Goal: Information Seeking & Learning: Learn about a topic

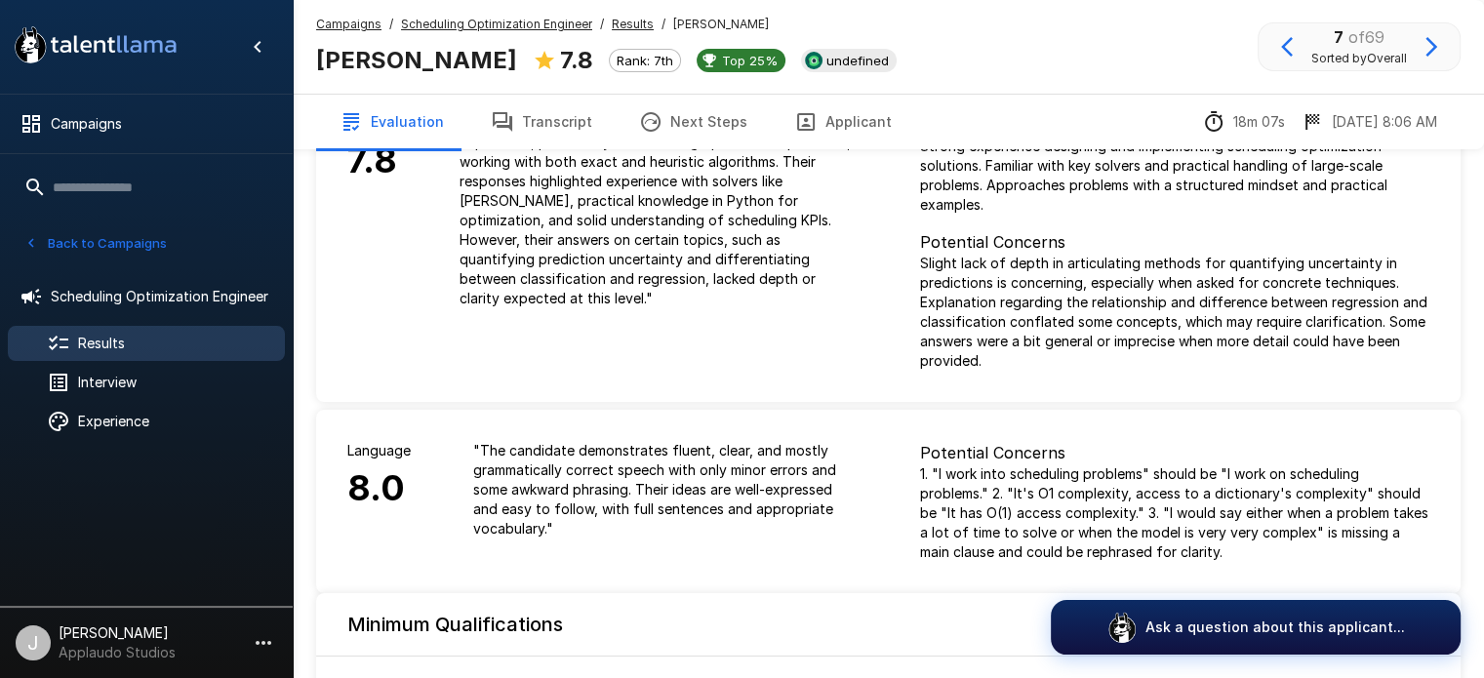
scroll to position [83, 0]
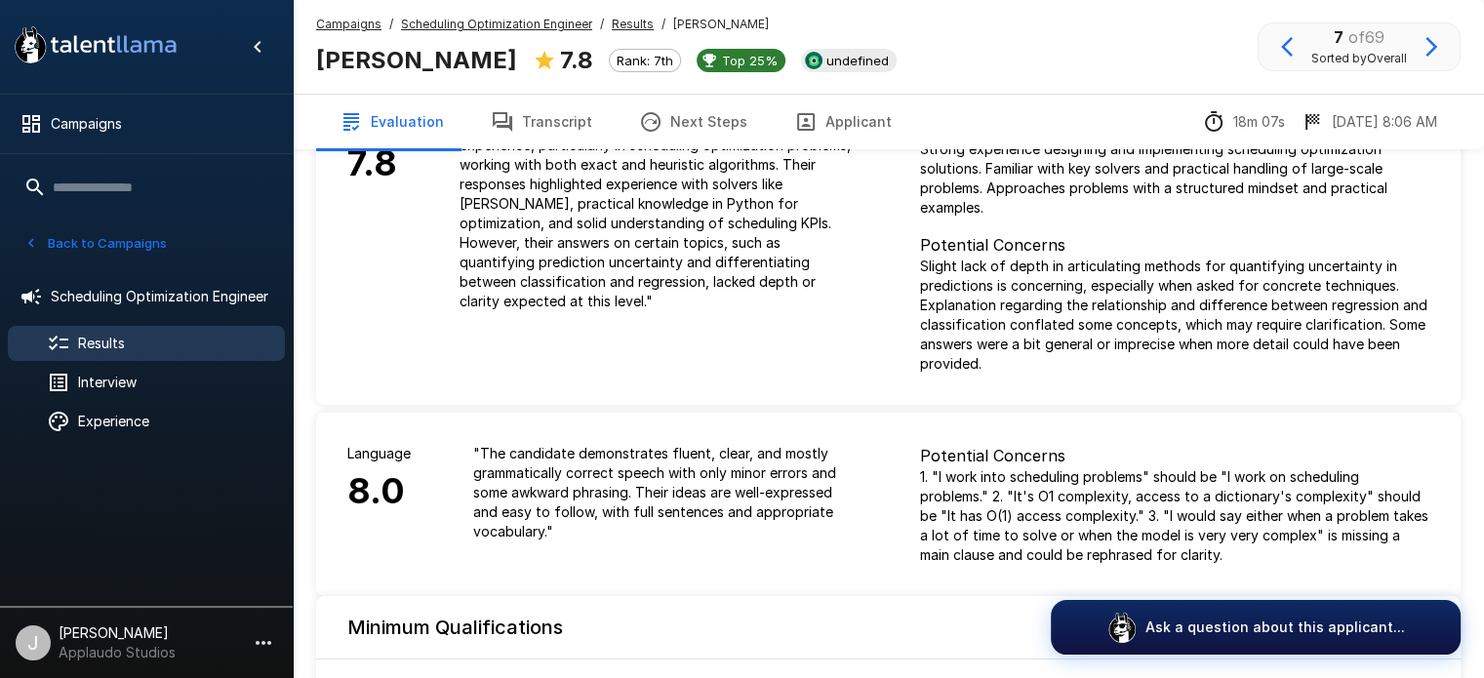
click at [557, 119] on button "Transcript" at bounding box center [541, 122] width 148 height 55
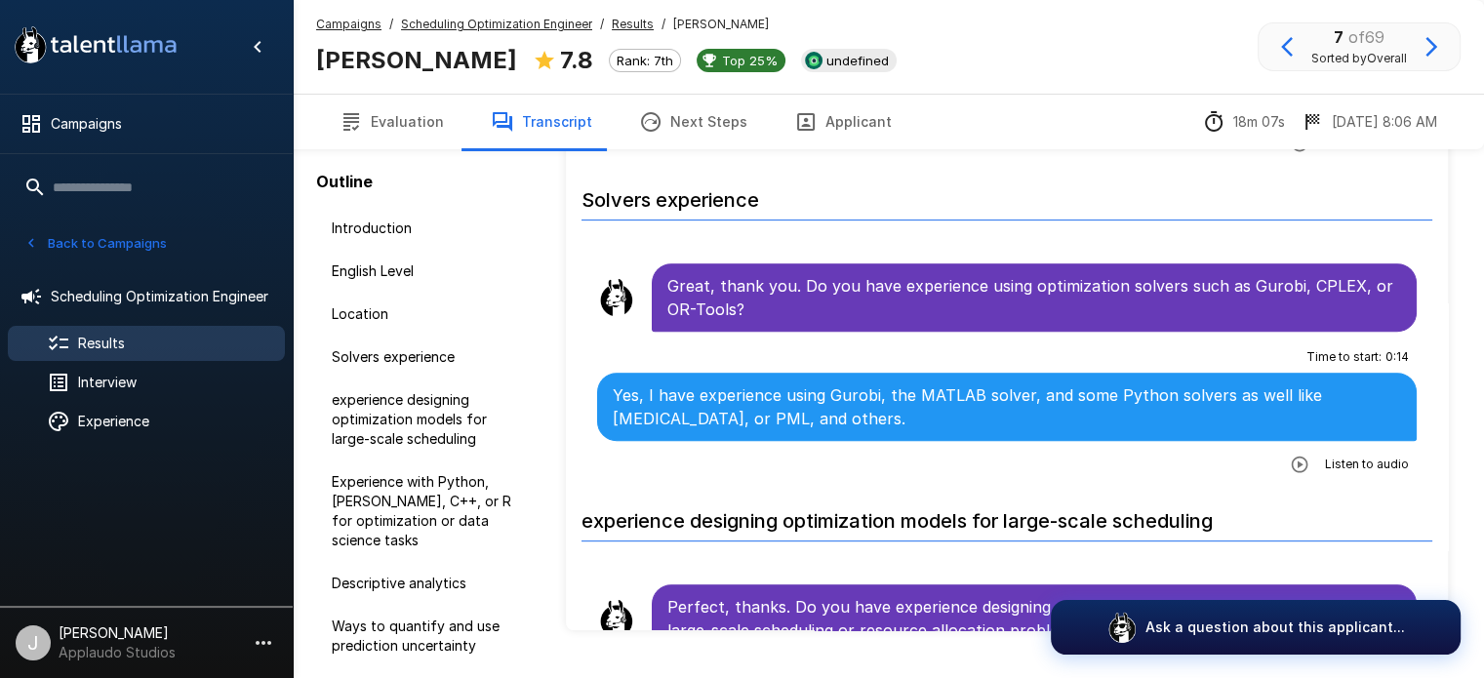
scroll to position [829, 0]
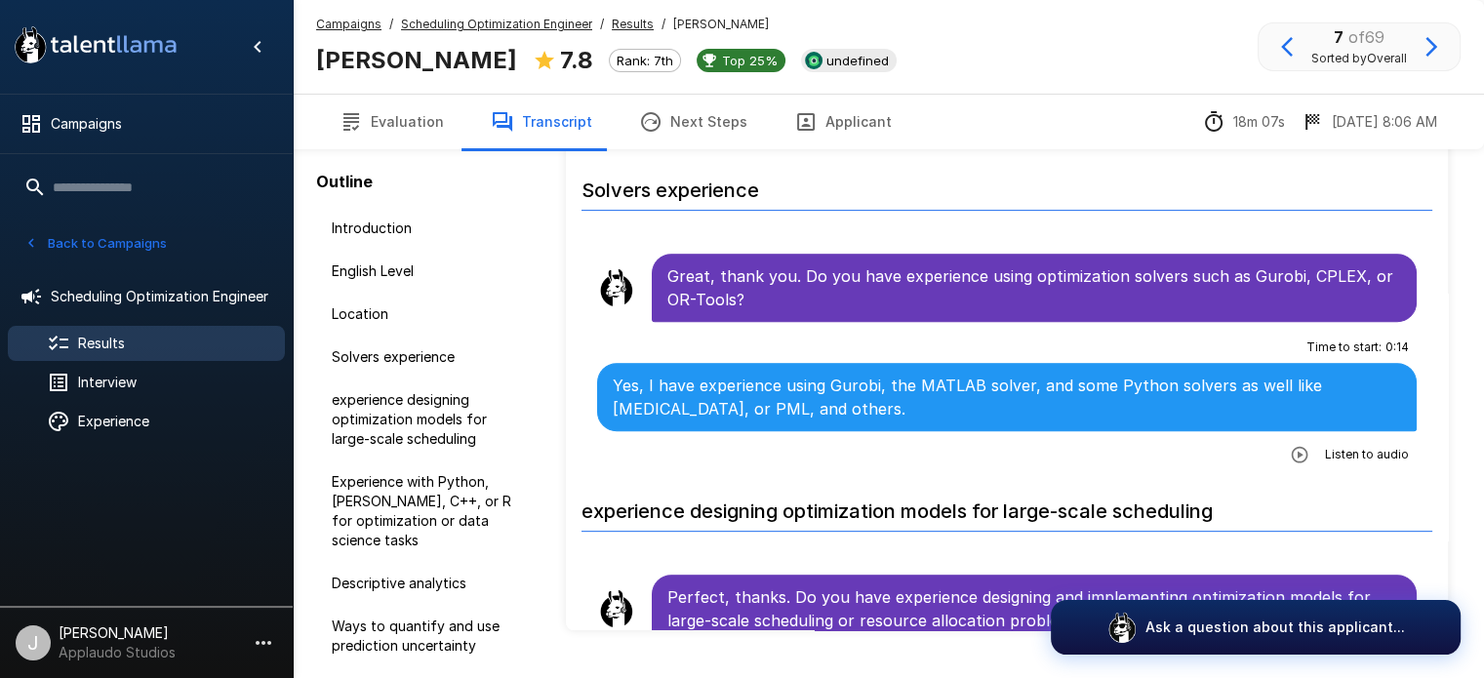
click at [1292, 450] on icon "button" at bounding box center [1300, 454] width 17 height 17
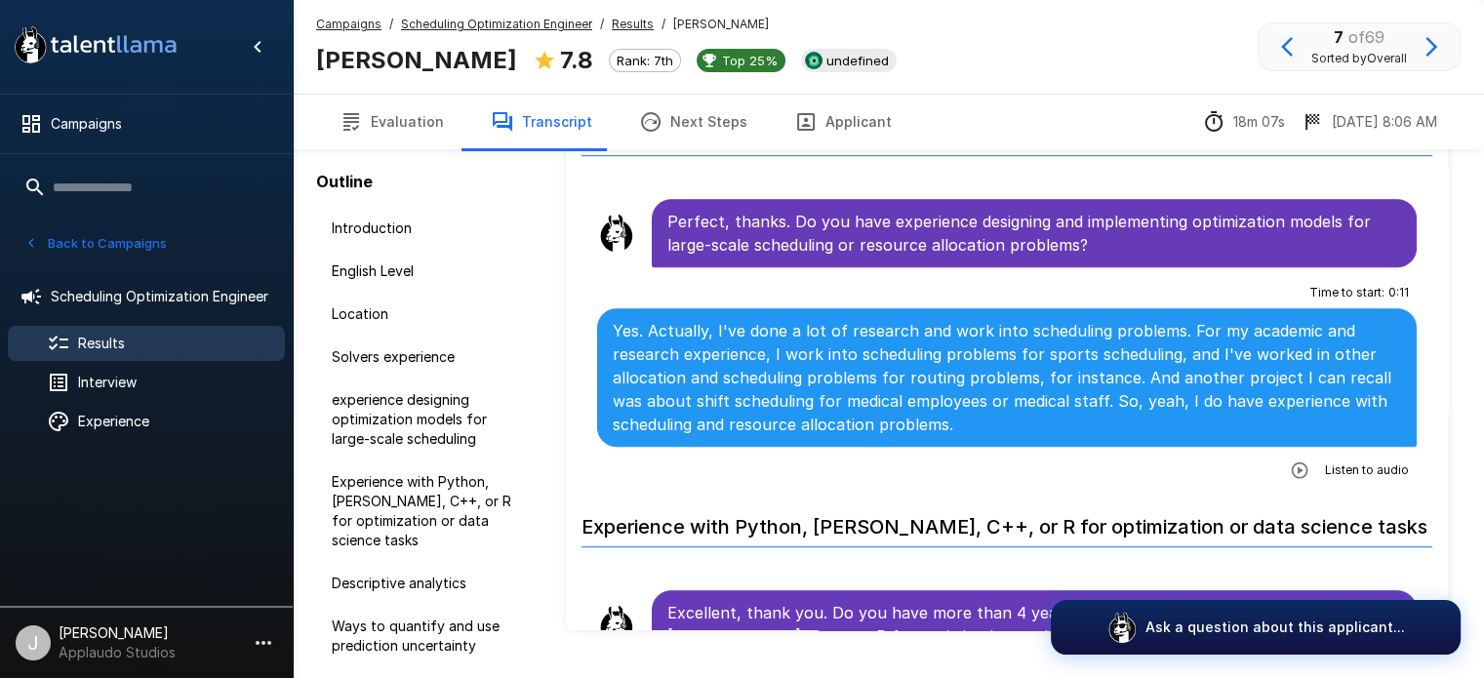
scroll to position [1194, 0]
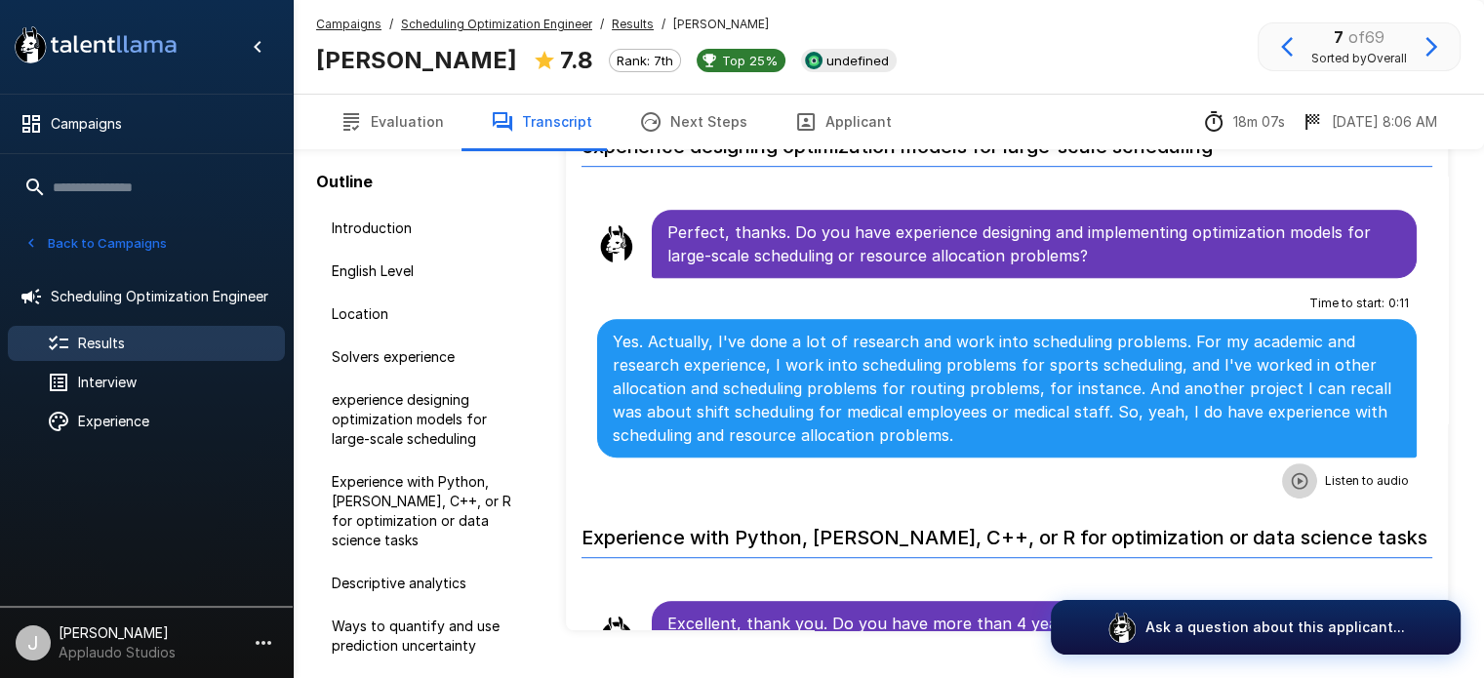
click at [1290, 478] on icon "button" at bounding box center [1300, 481] width 20 height 20
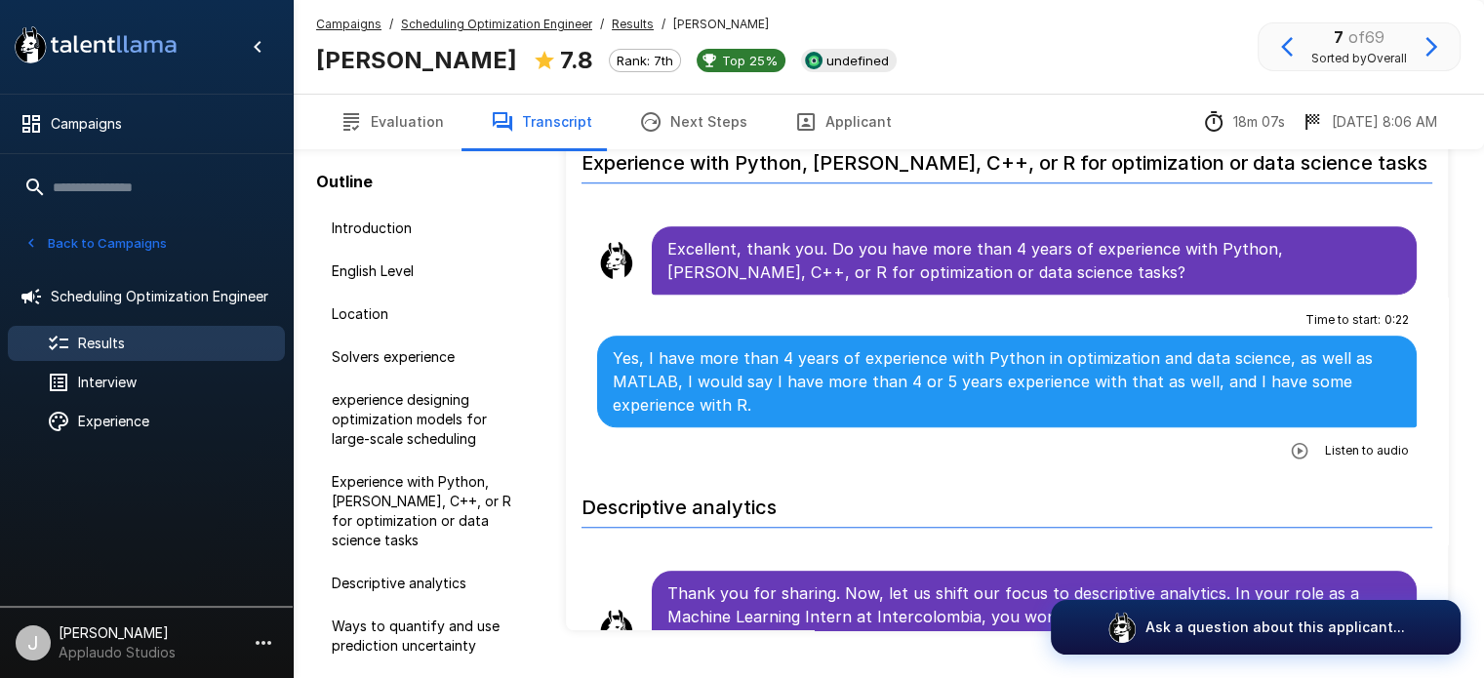
scroll to position [1580, 0]
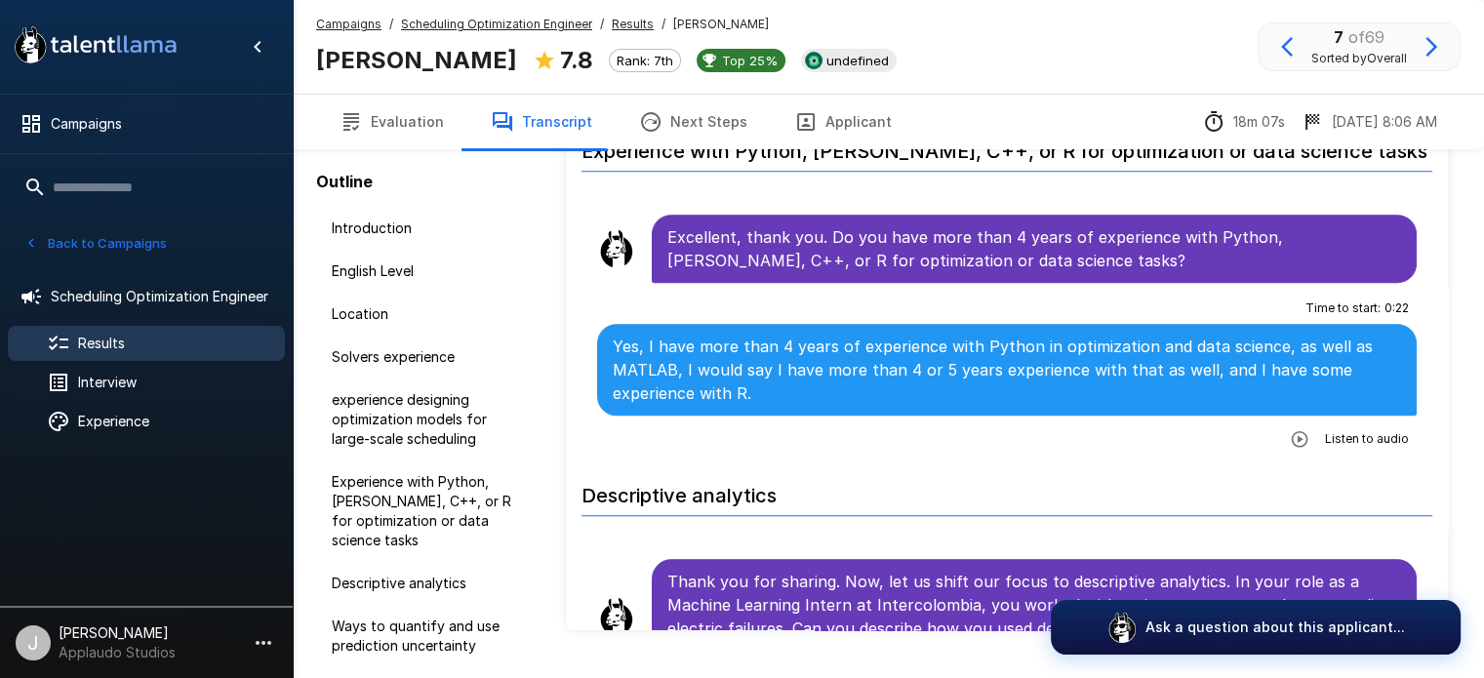
click at [1292, 431] on icon "button" at bounding box center [1300, 438] width 17 height 17
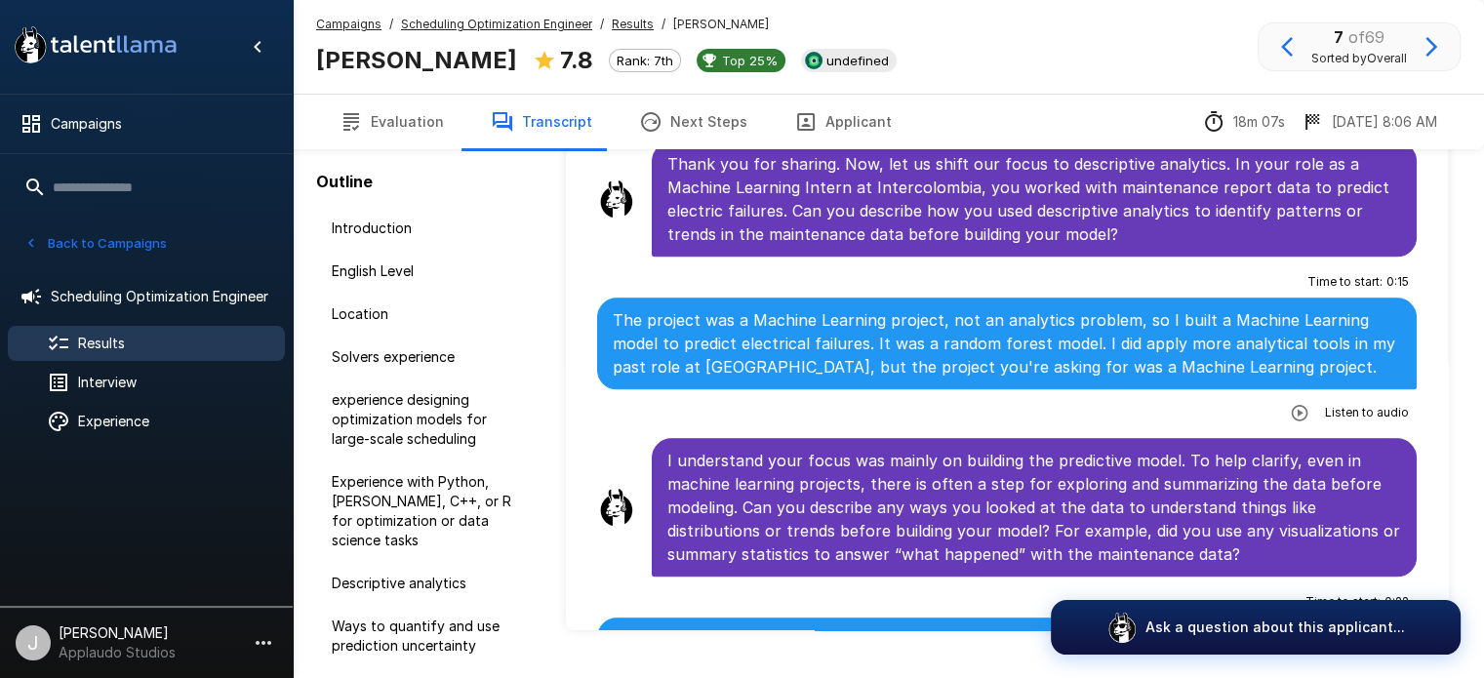
scroll to position [1986, 0]
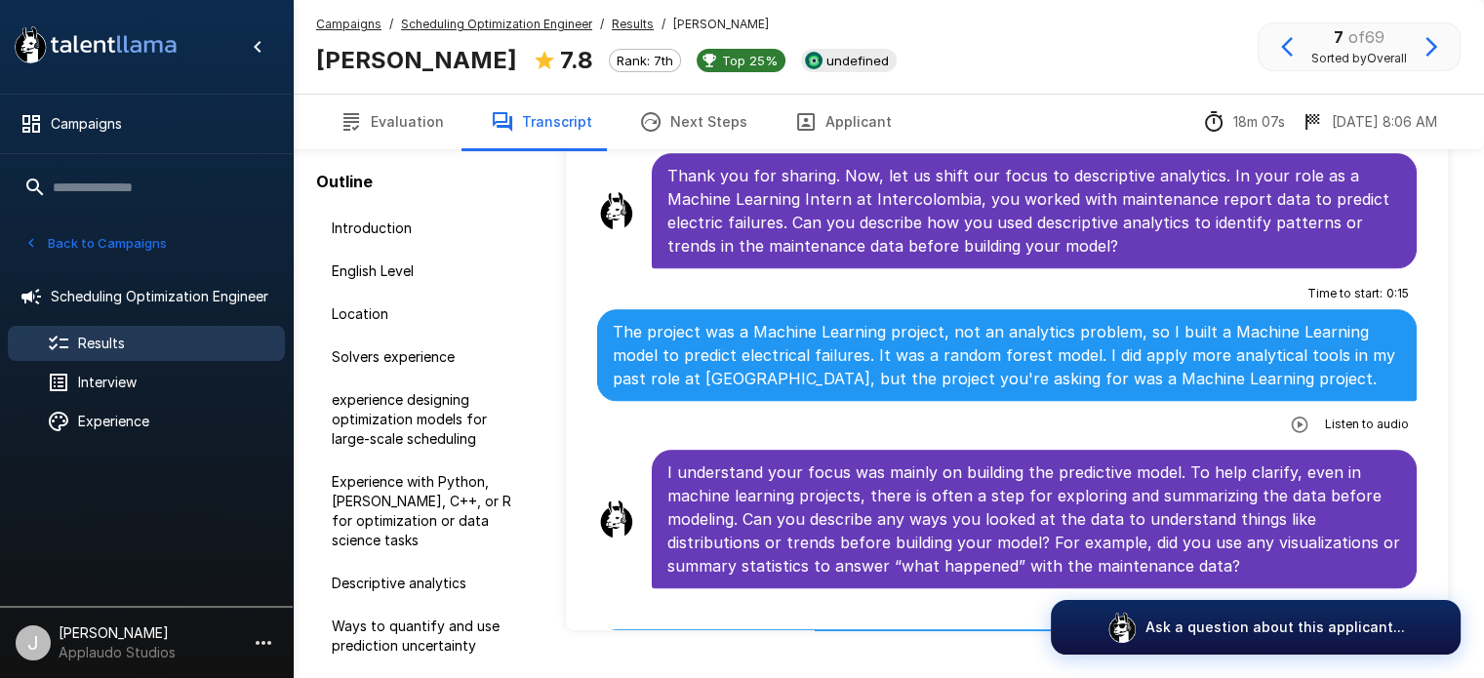
click at [1292, 416] on icon "button" at bounding box center [1300, 424] width 17 height 17
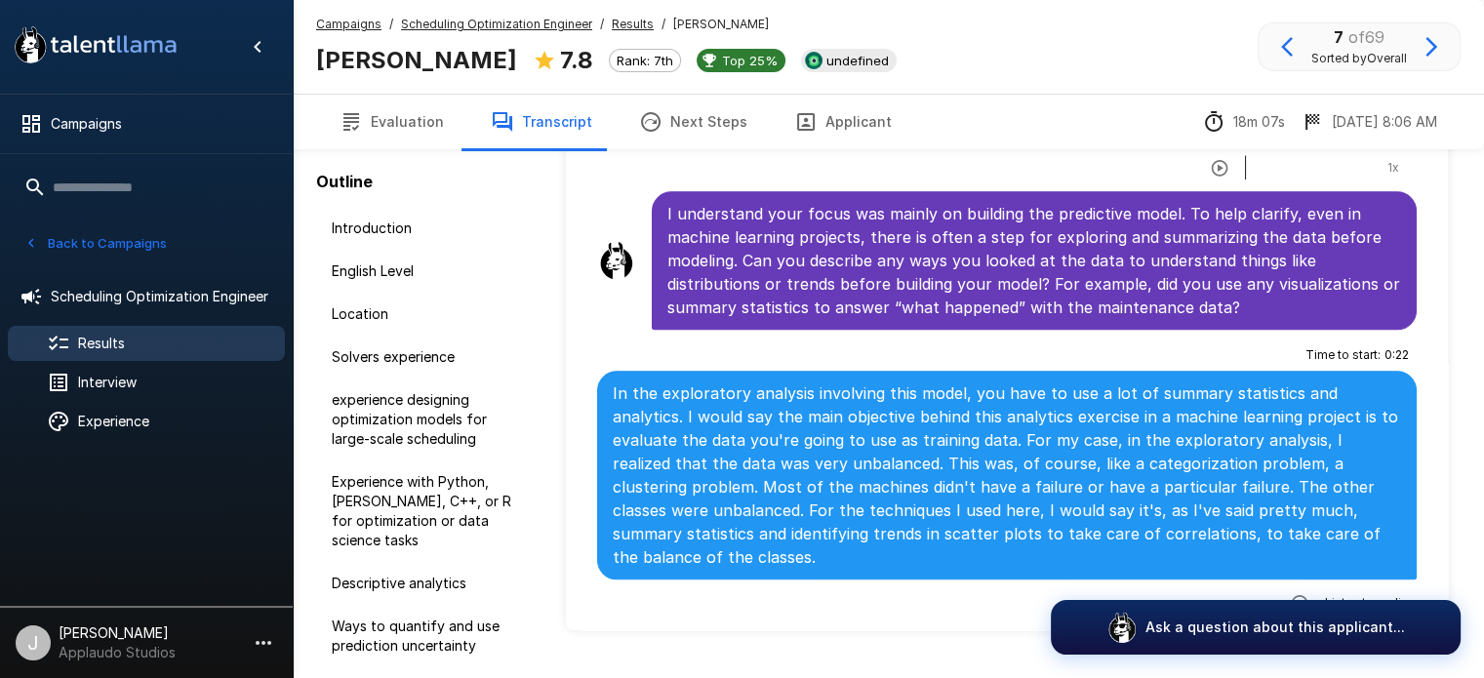
scroll to position [2255, 0]
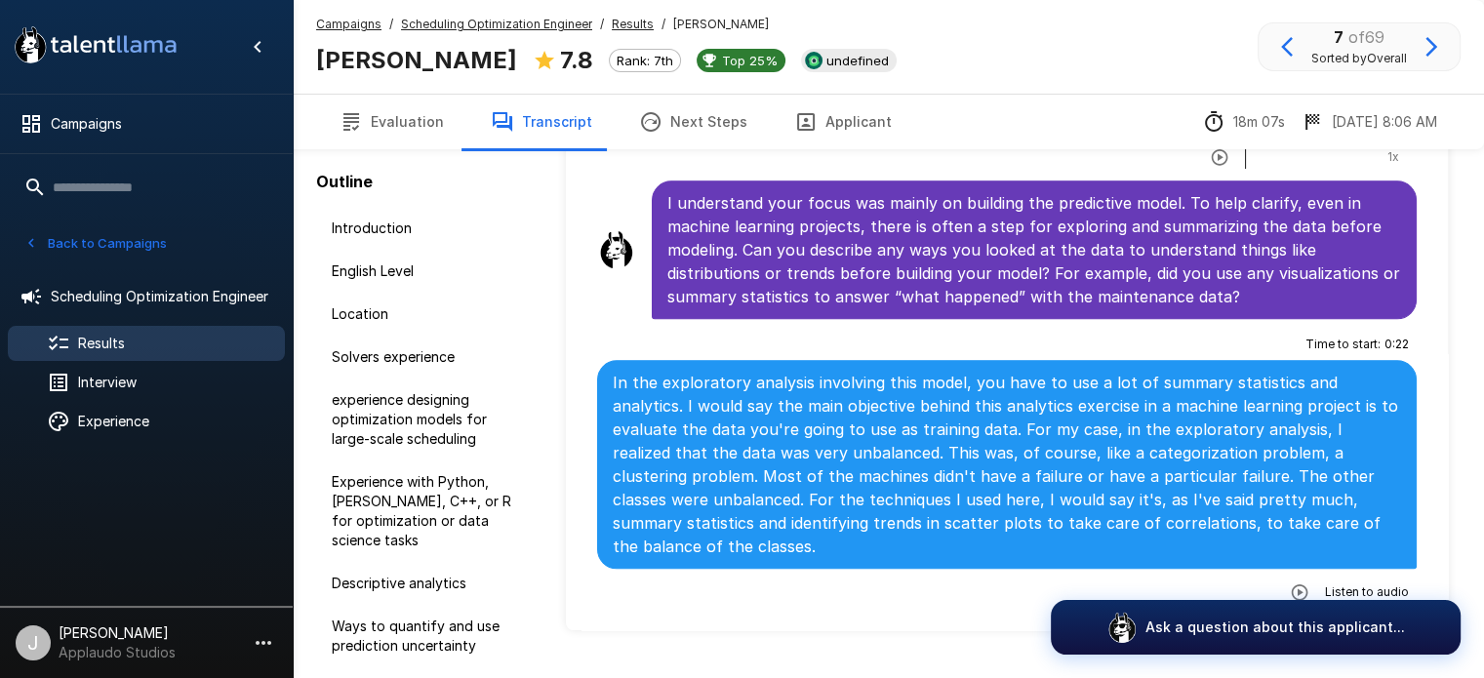
click at [1290, 582] on icon "button" at bounding box center [1300, 592] width 20 height 20
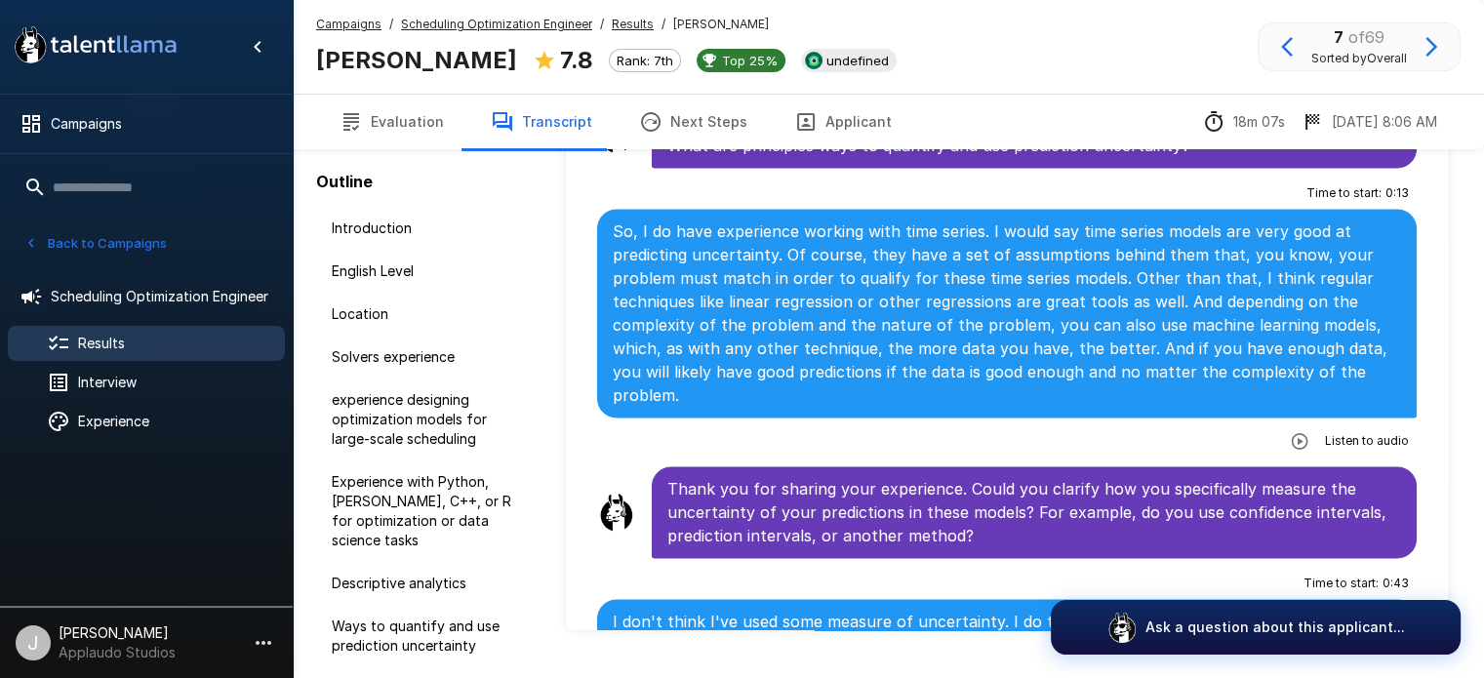
scroll to position [2836, 0]
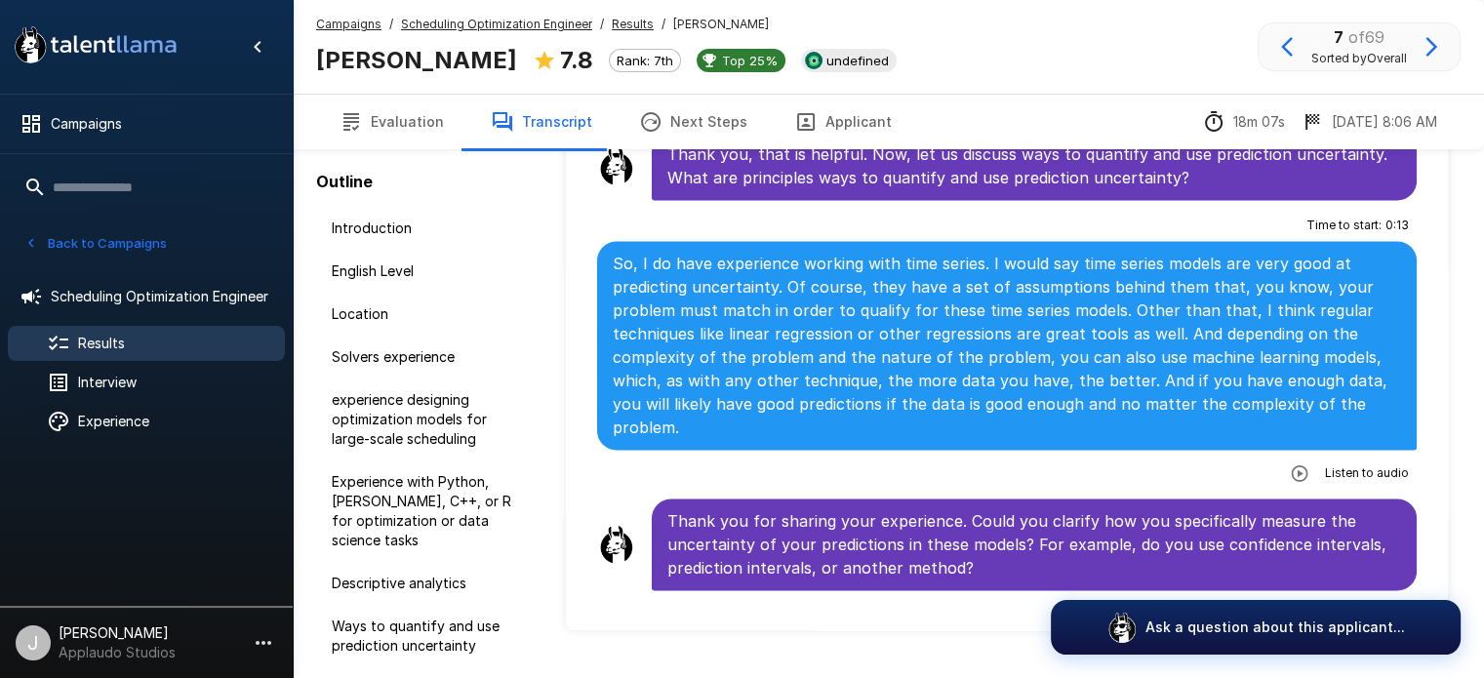
click at [1290, 463] on icon "button" at bounding box center [1300, 473] width 20 height 20
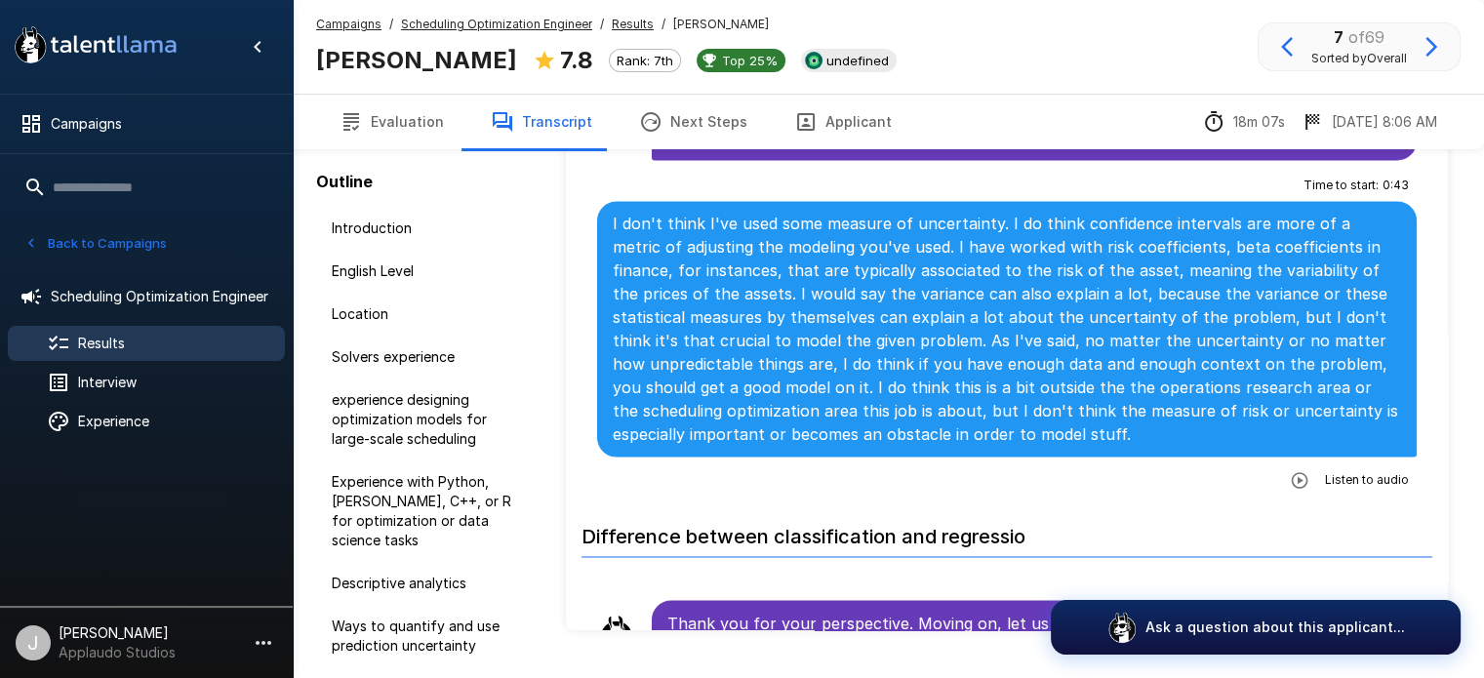
scroll to position [3287, 0]
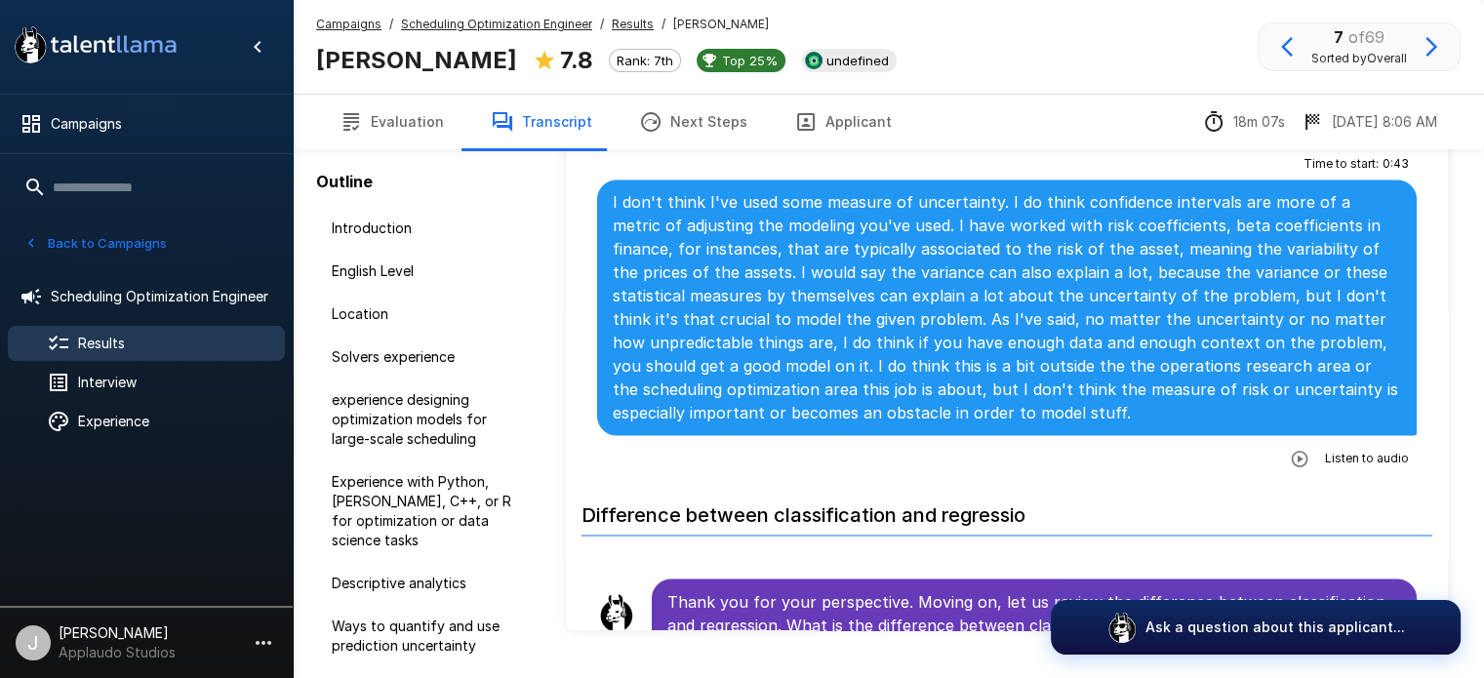
click at [1290, 449] on icon "button" at bounding box center [1300, 459] width 20 height 20
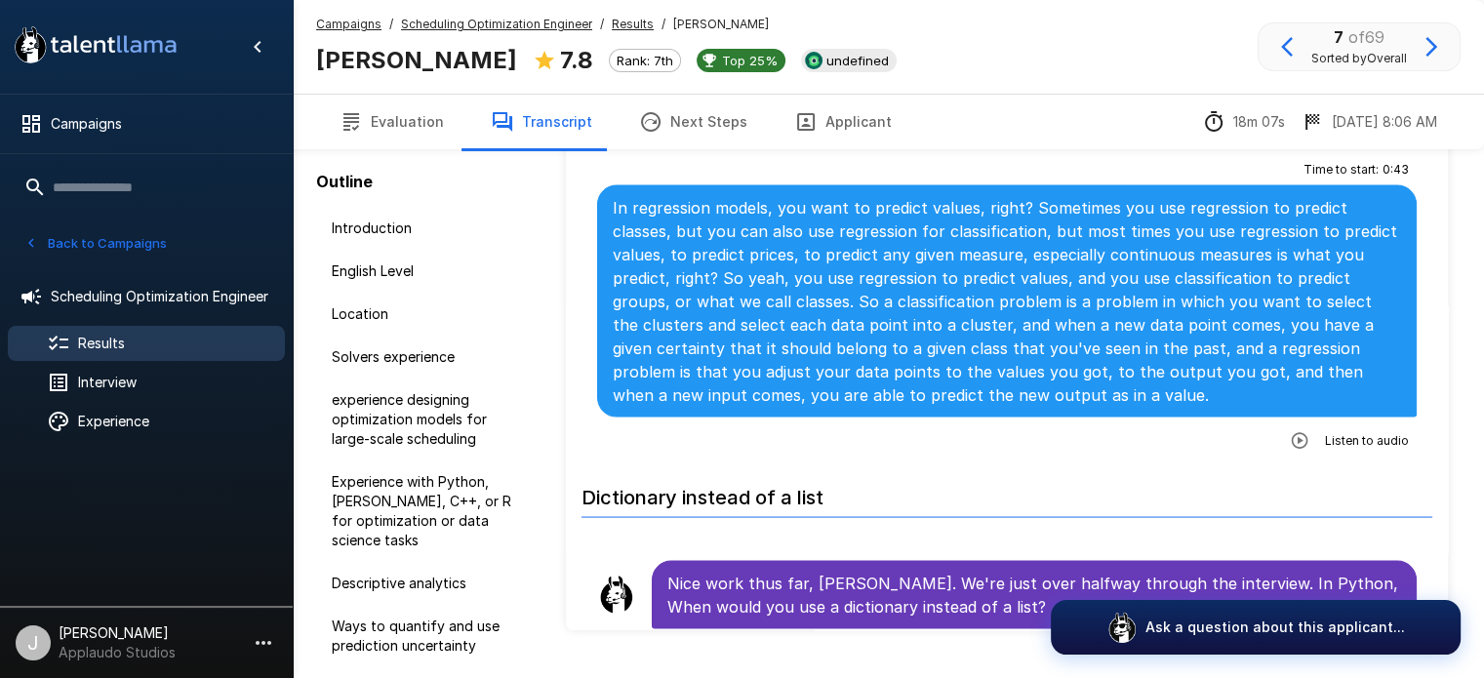
scroll to position [3823, 0]
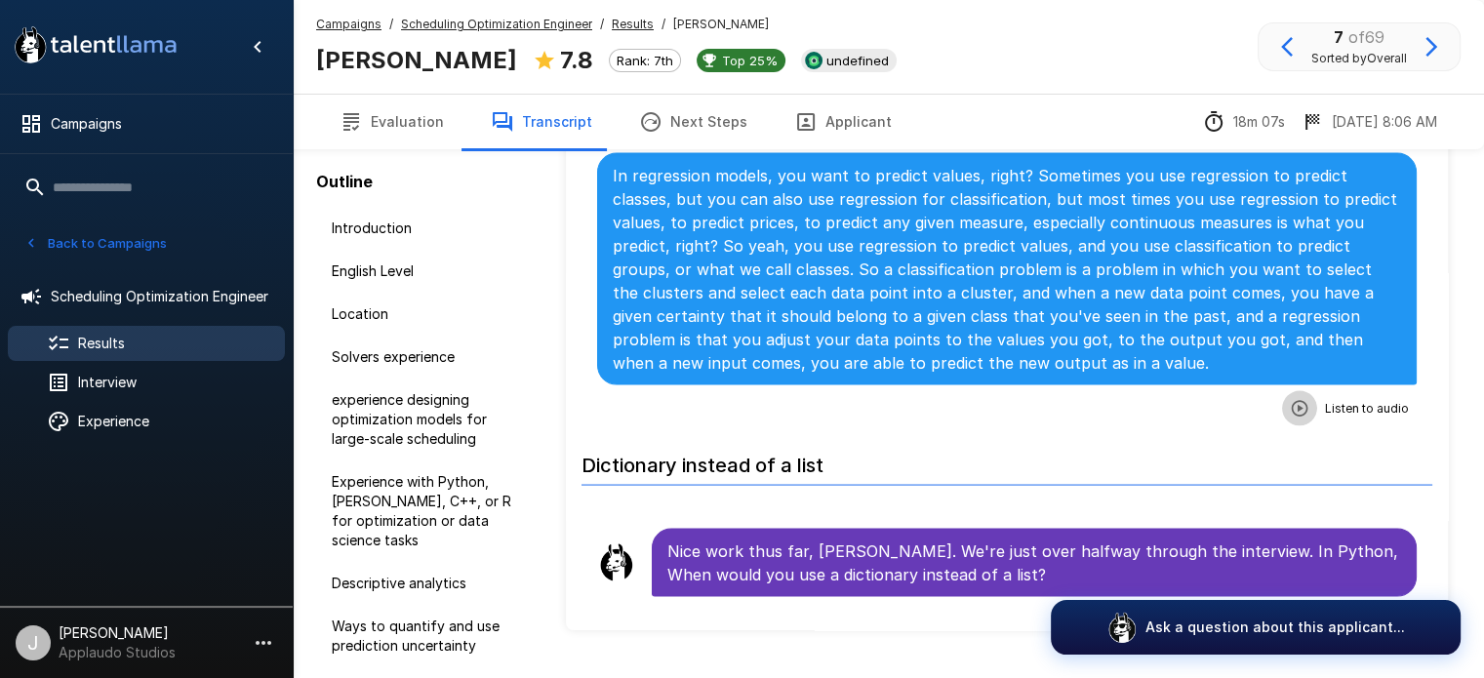
click at [1292, 399] on icon "button" at bounding box center [1300, 407] width 17 height 17
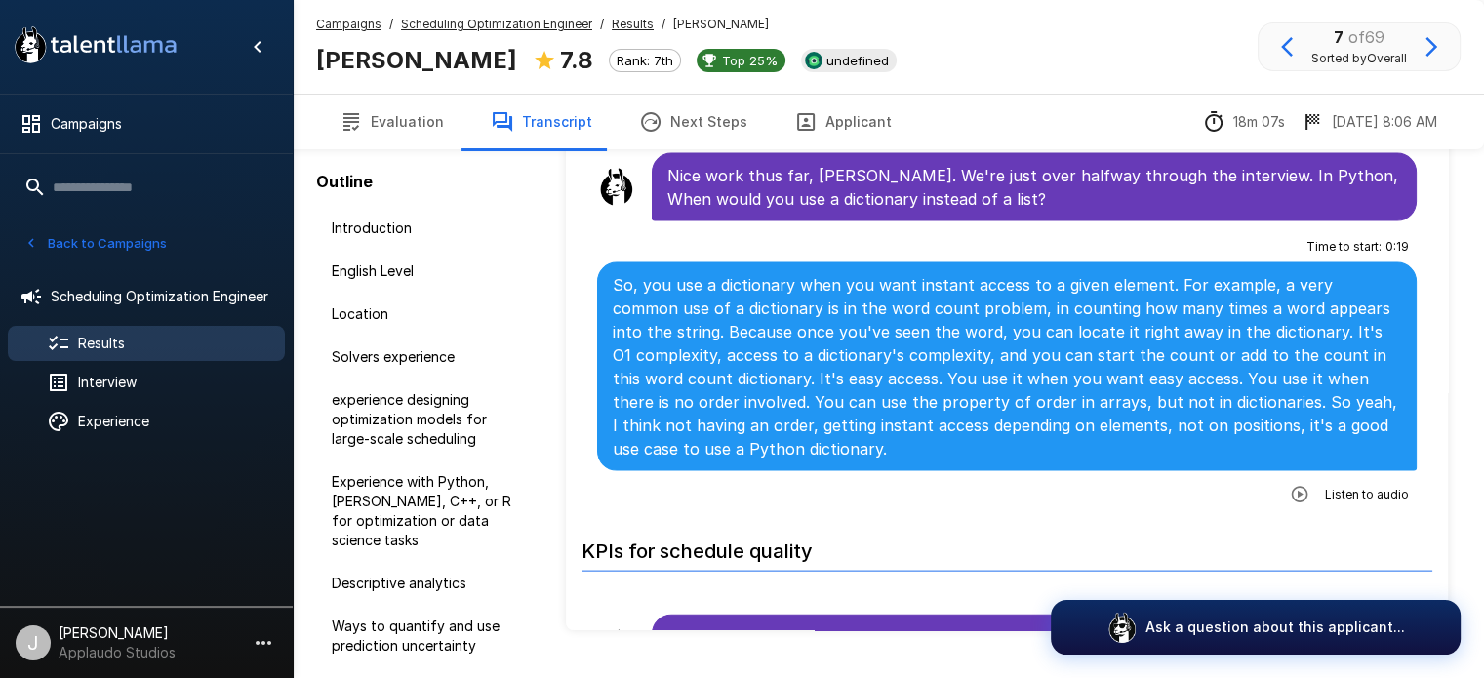
scroll to position [4230, 0]
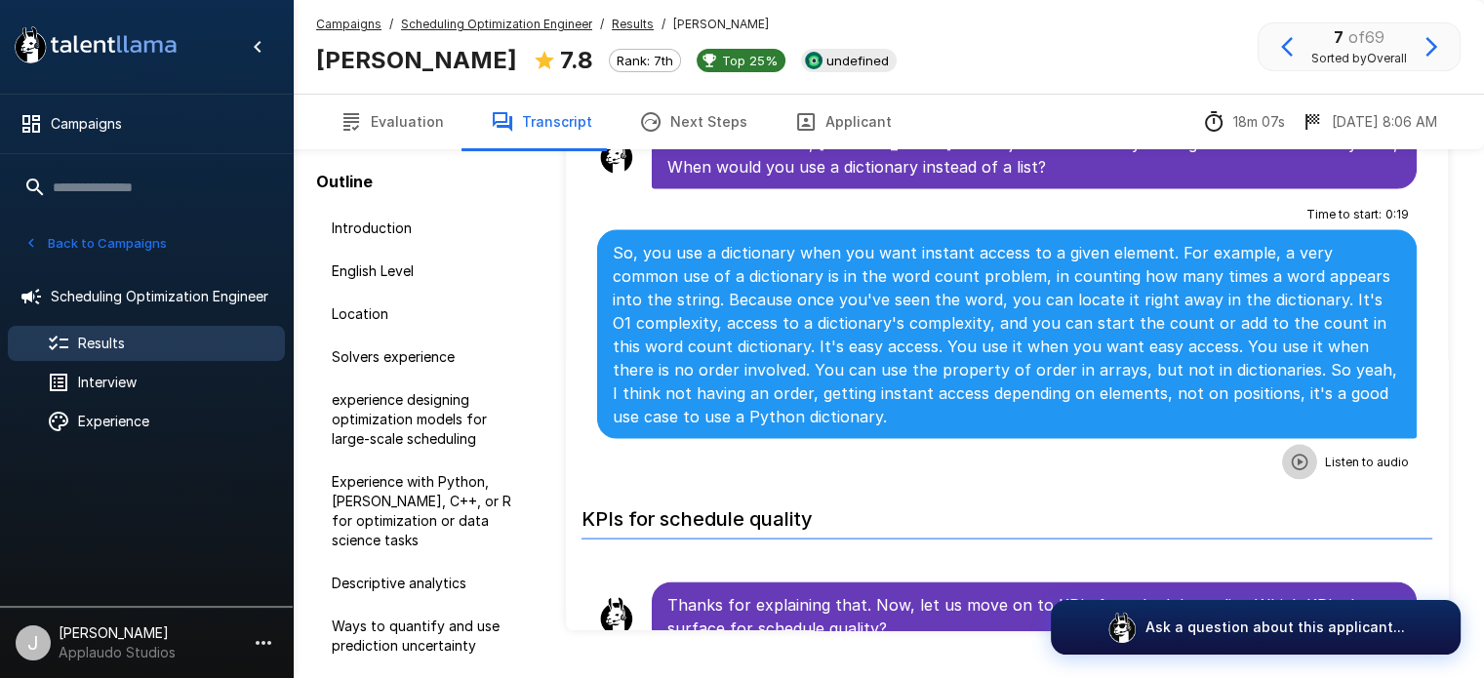
click at [1290, 453] on icon "button" at bounding box center [1300, 463] width 20 height 20
click at [1210, 455] on icon "button" at bounding box center [1220, 465] width 20 height 20
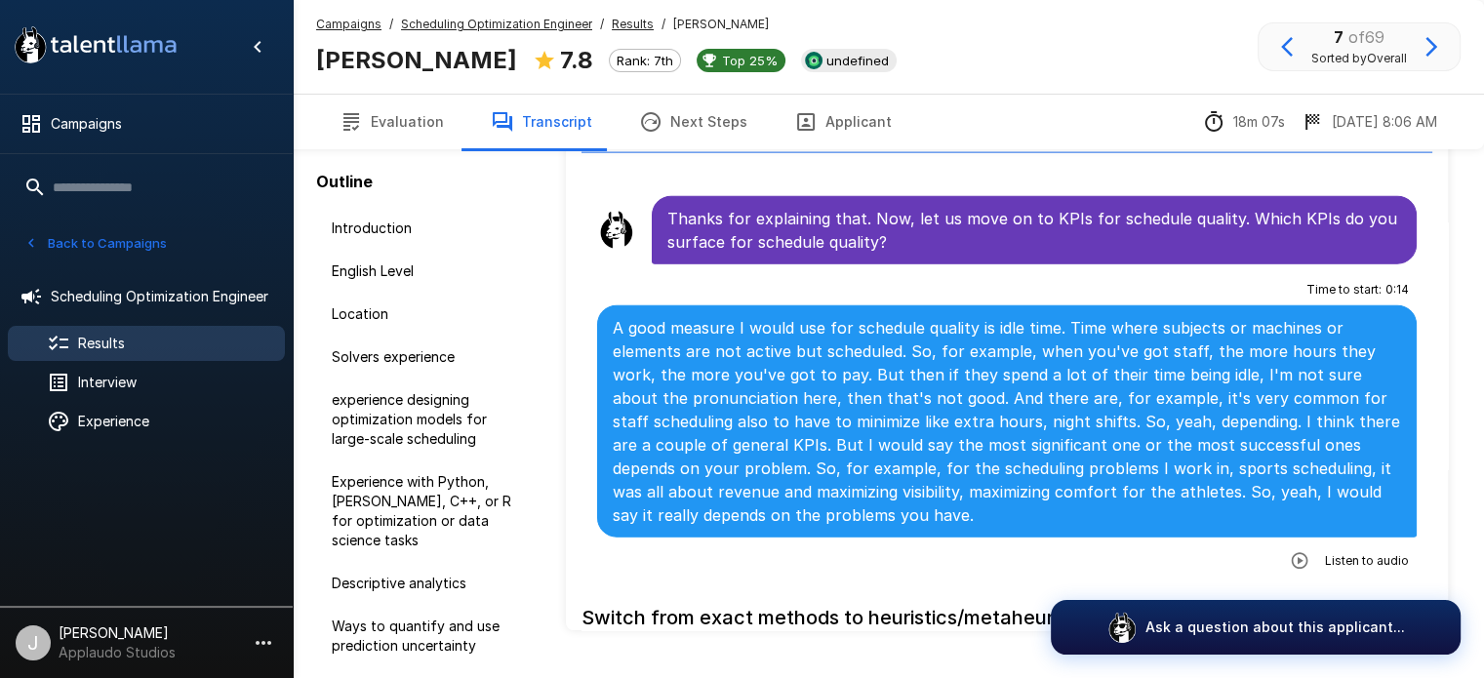
scroll to position [4647, 0]
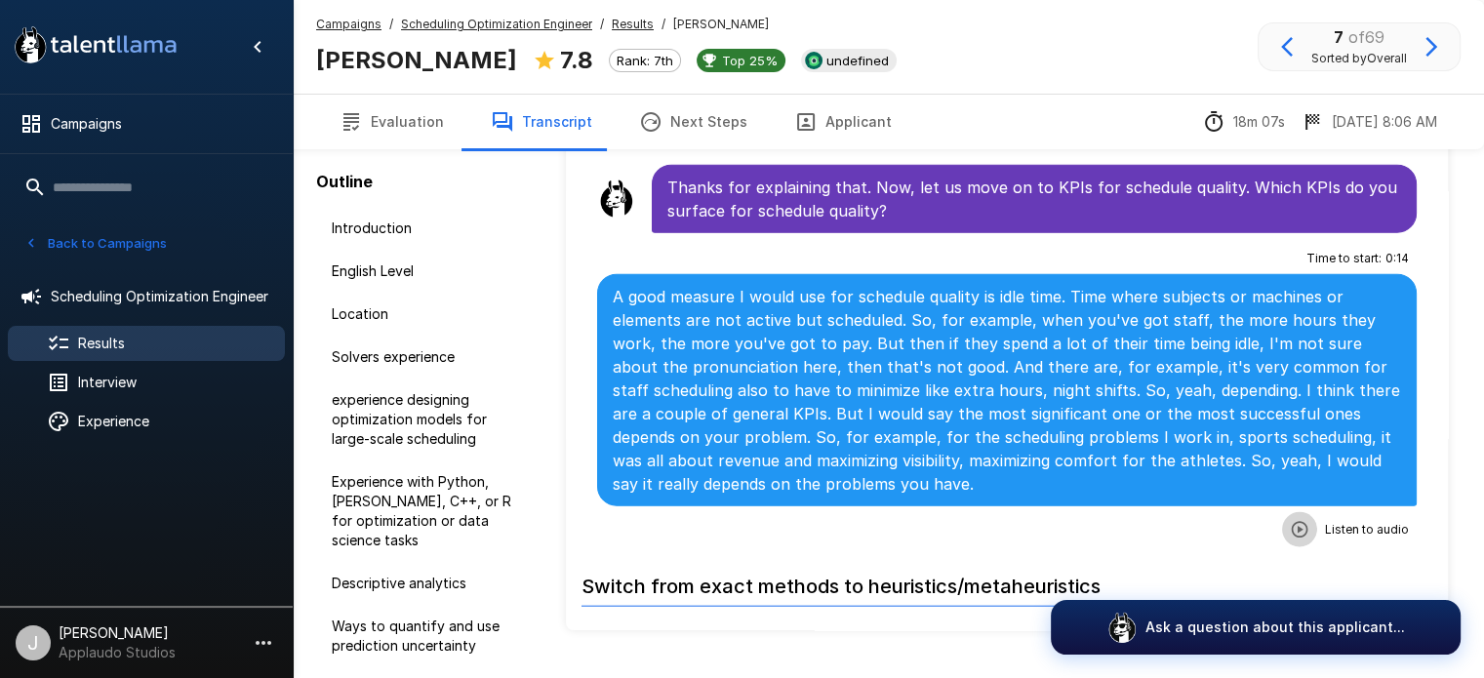
click at [1292, 521] on icon "button" at bounding box center [1300, 529] width 17 height 17
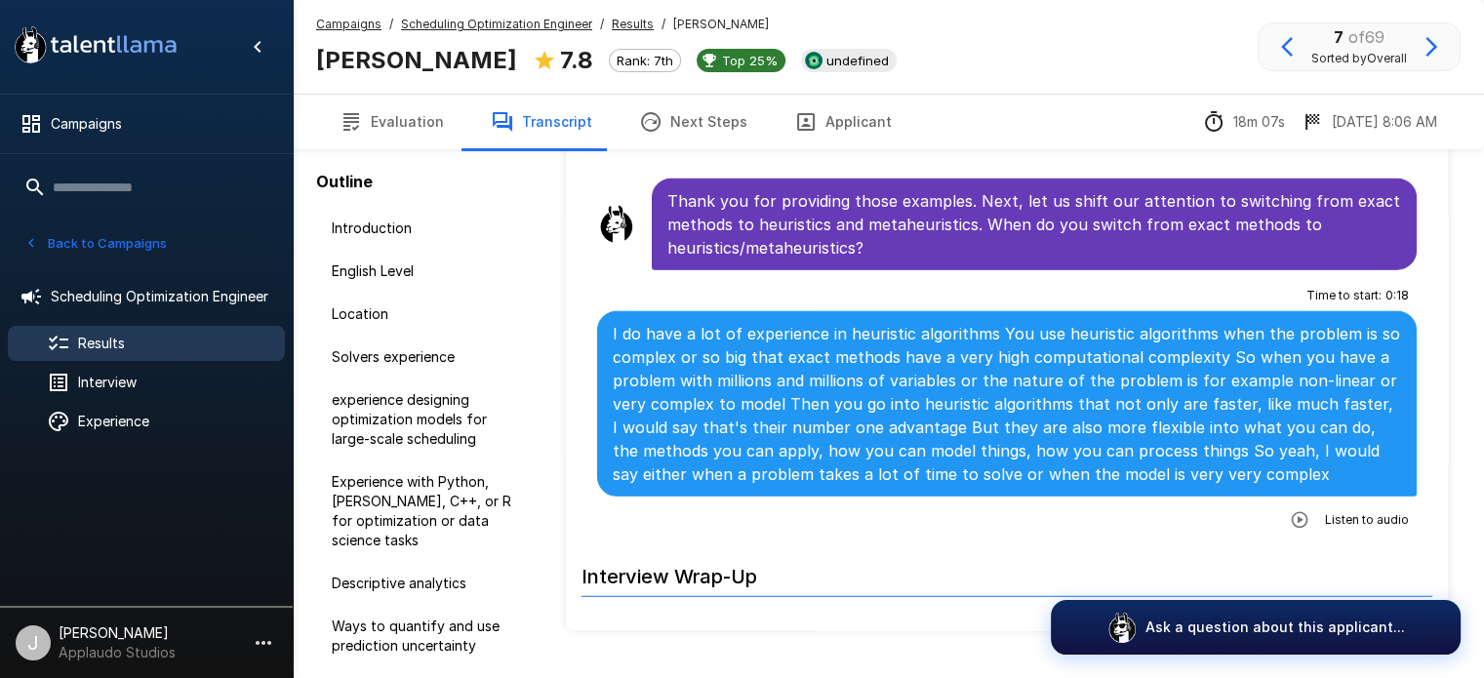
scroll to position [5160, 0]
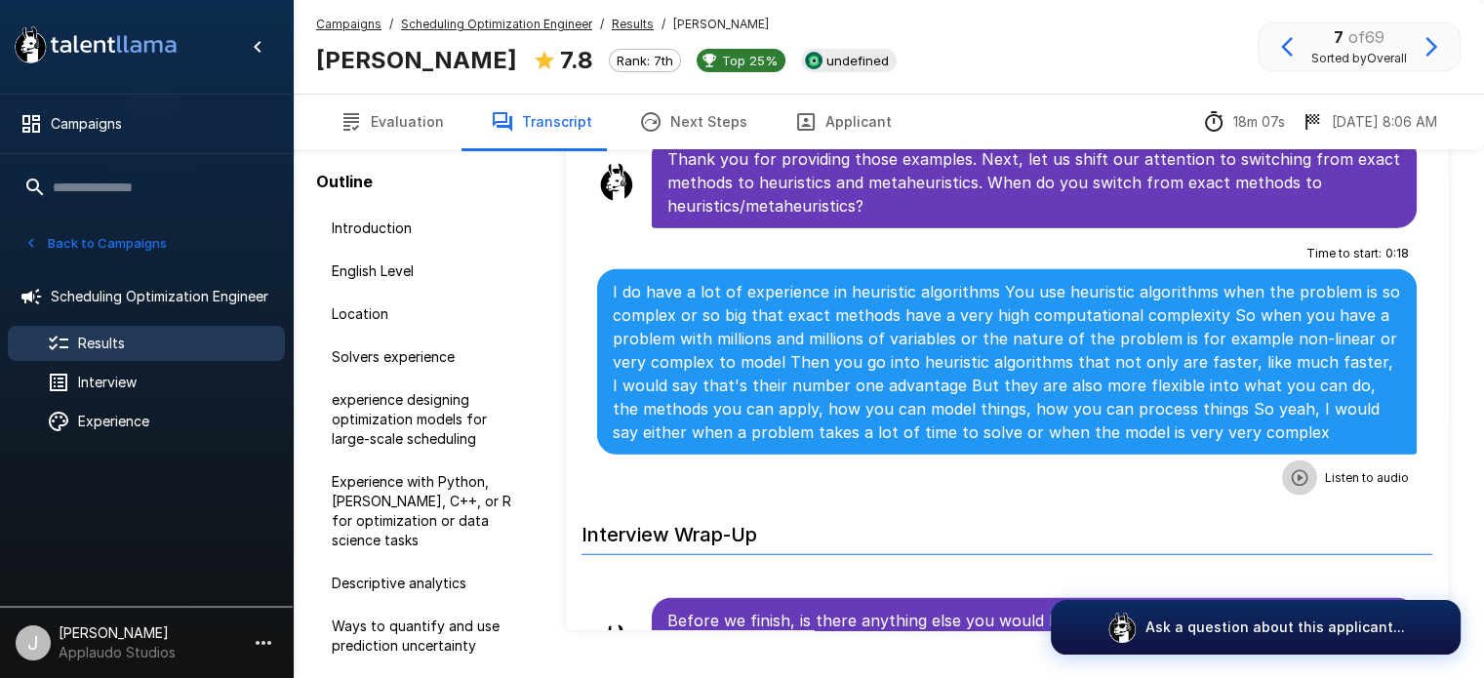
click at [1290, 468] on icon "button" at bounding box center [1300, 478] width 20 height 20
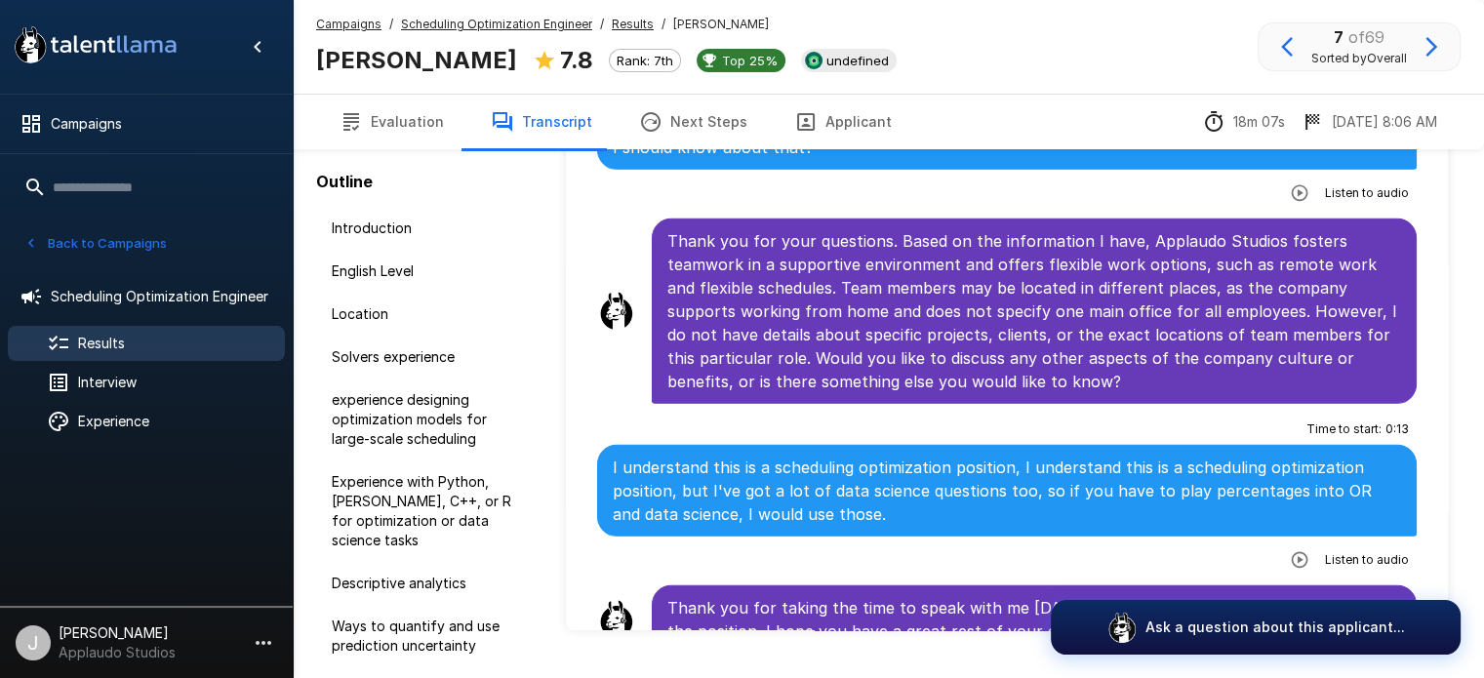
scroll to position [5832, 0]
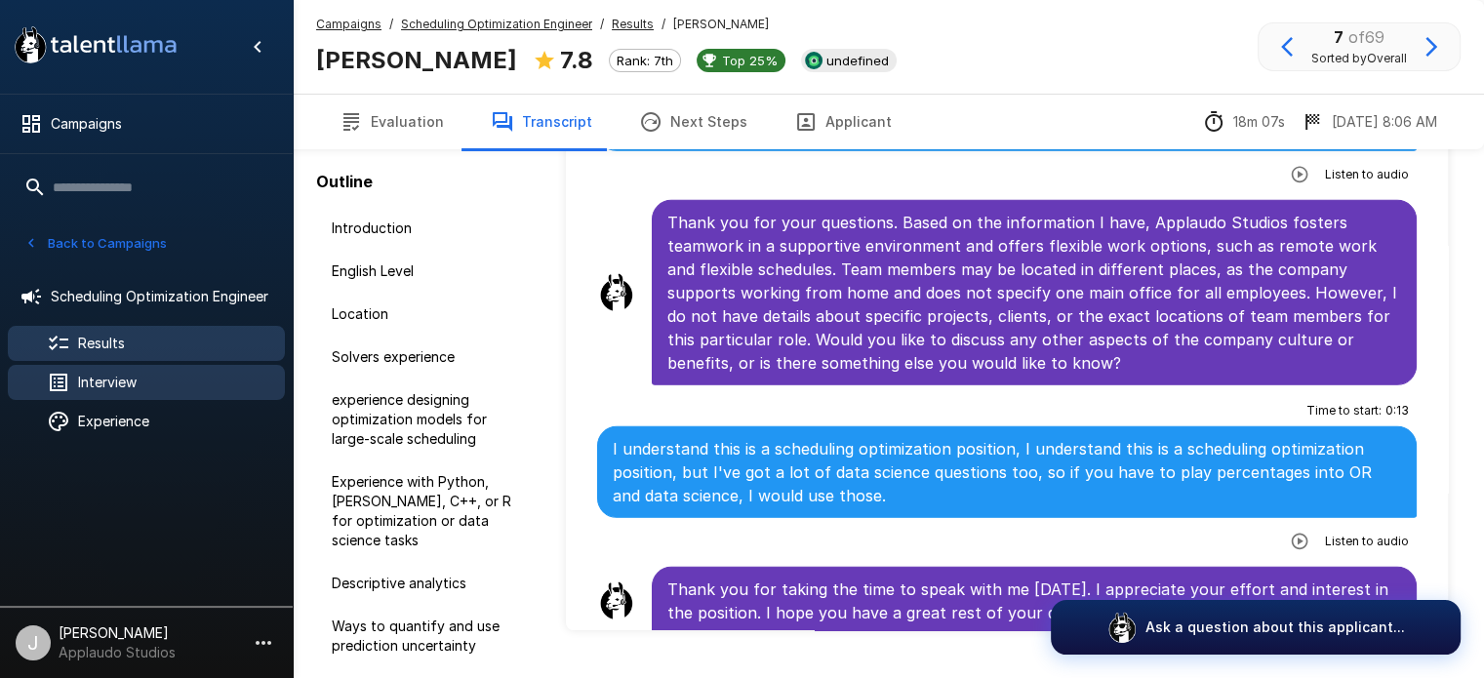
click at [131, 375] on span "Interview" at bounding box center [173, 383] width 191 height 20
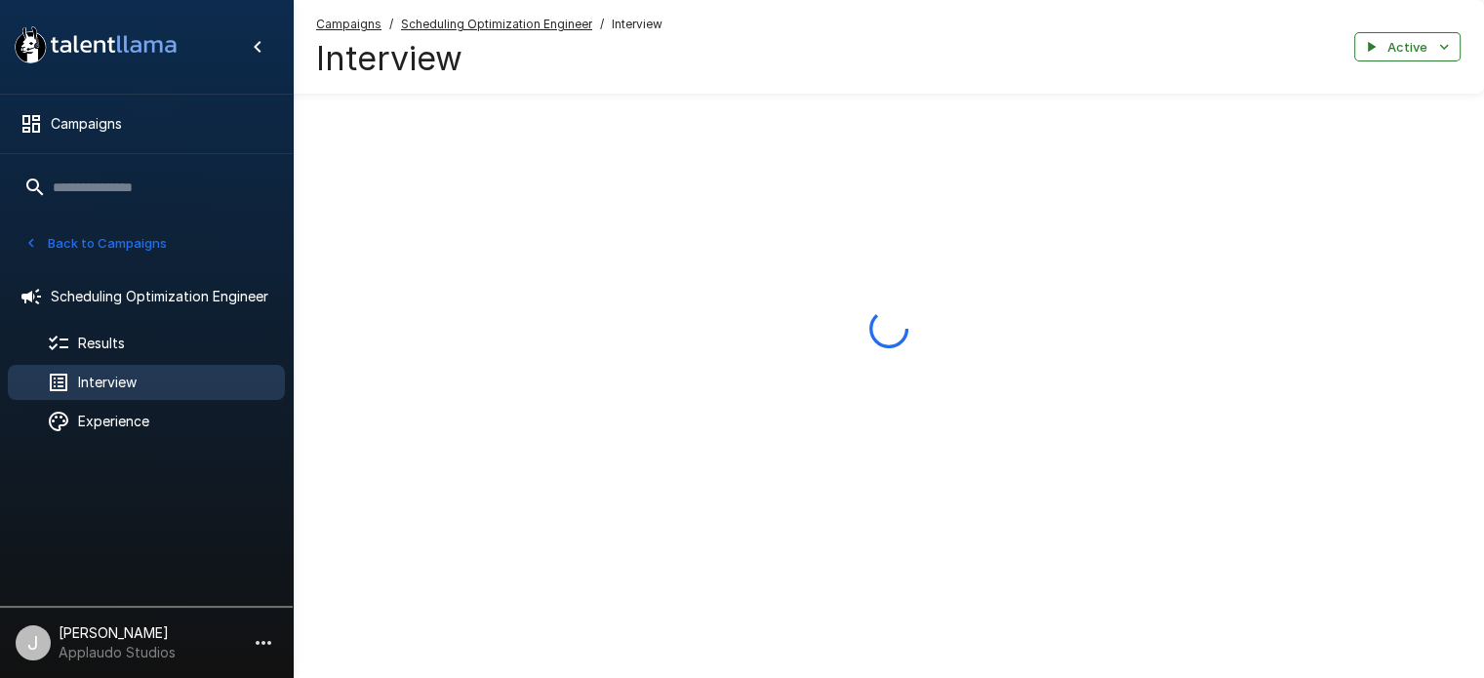
scroll to position [35, 0]
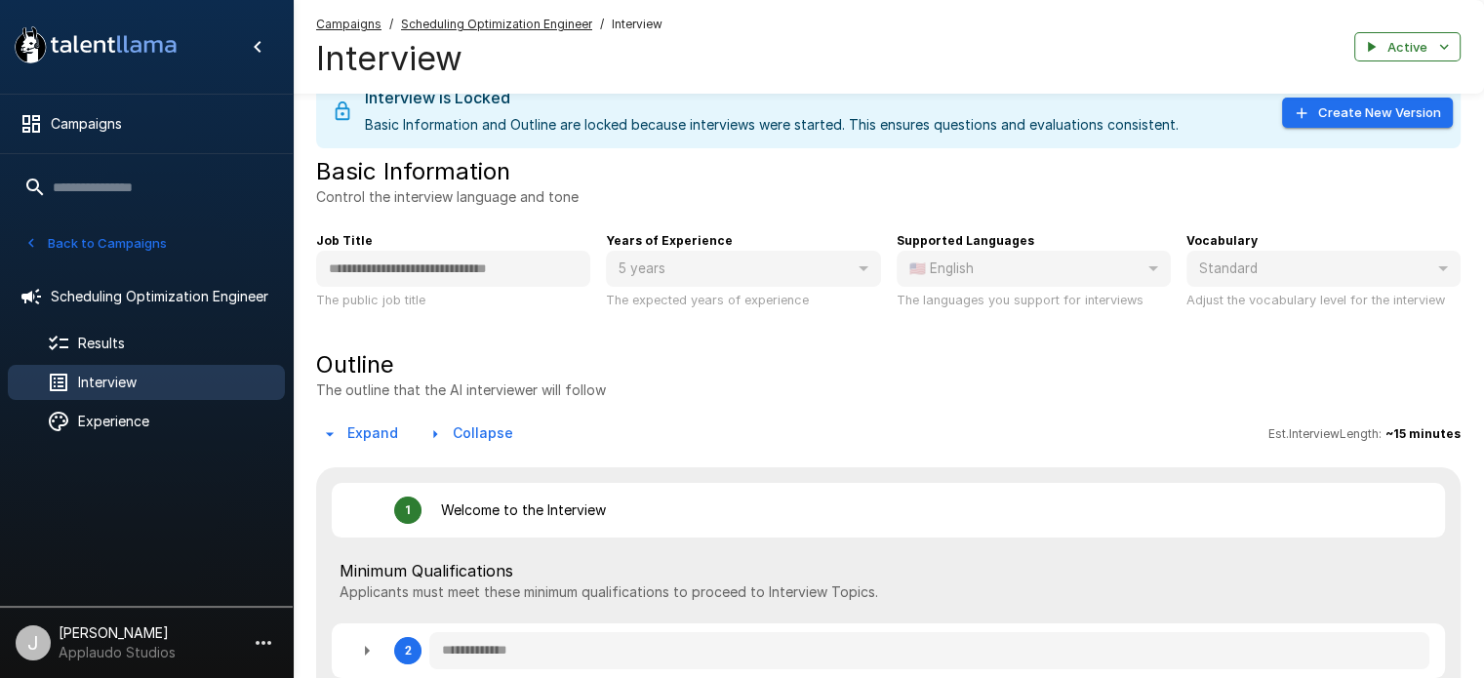
type textarea "*"
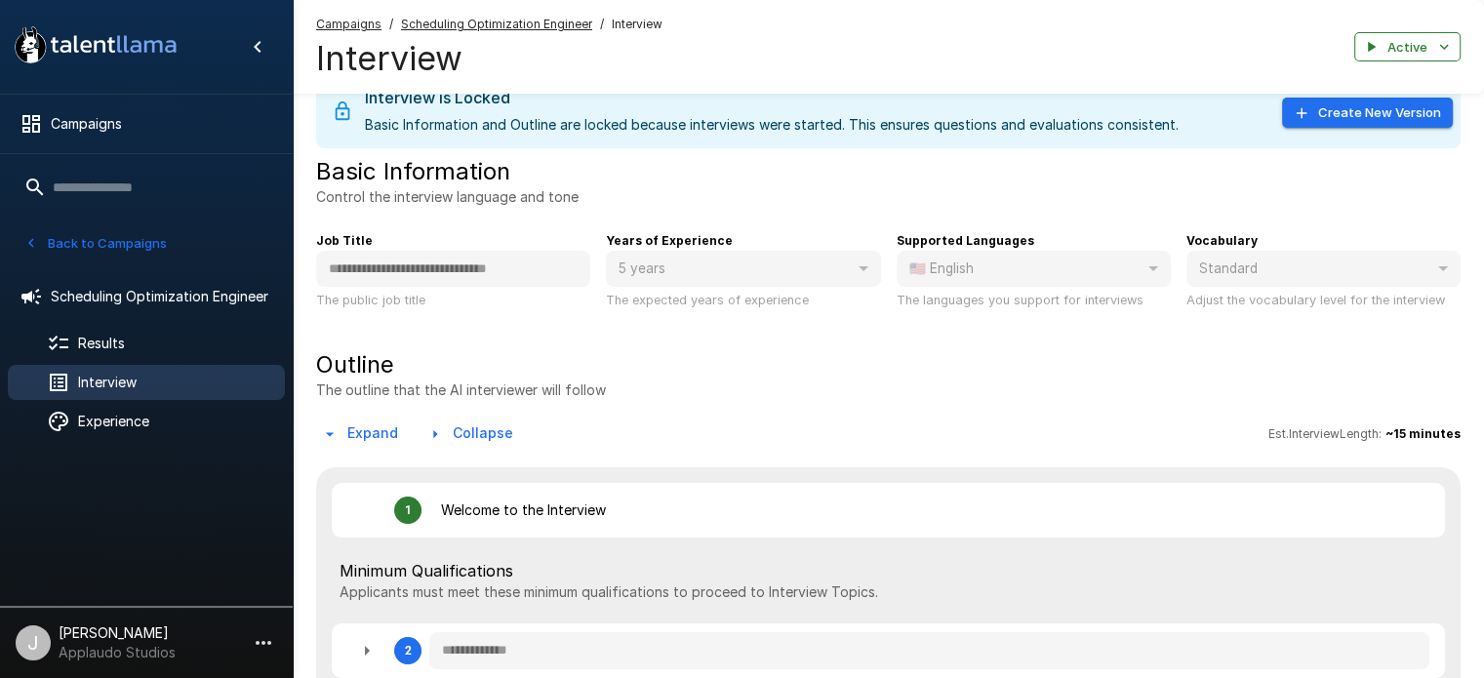
type textarea "*"
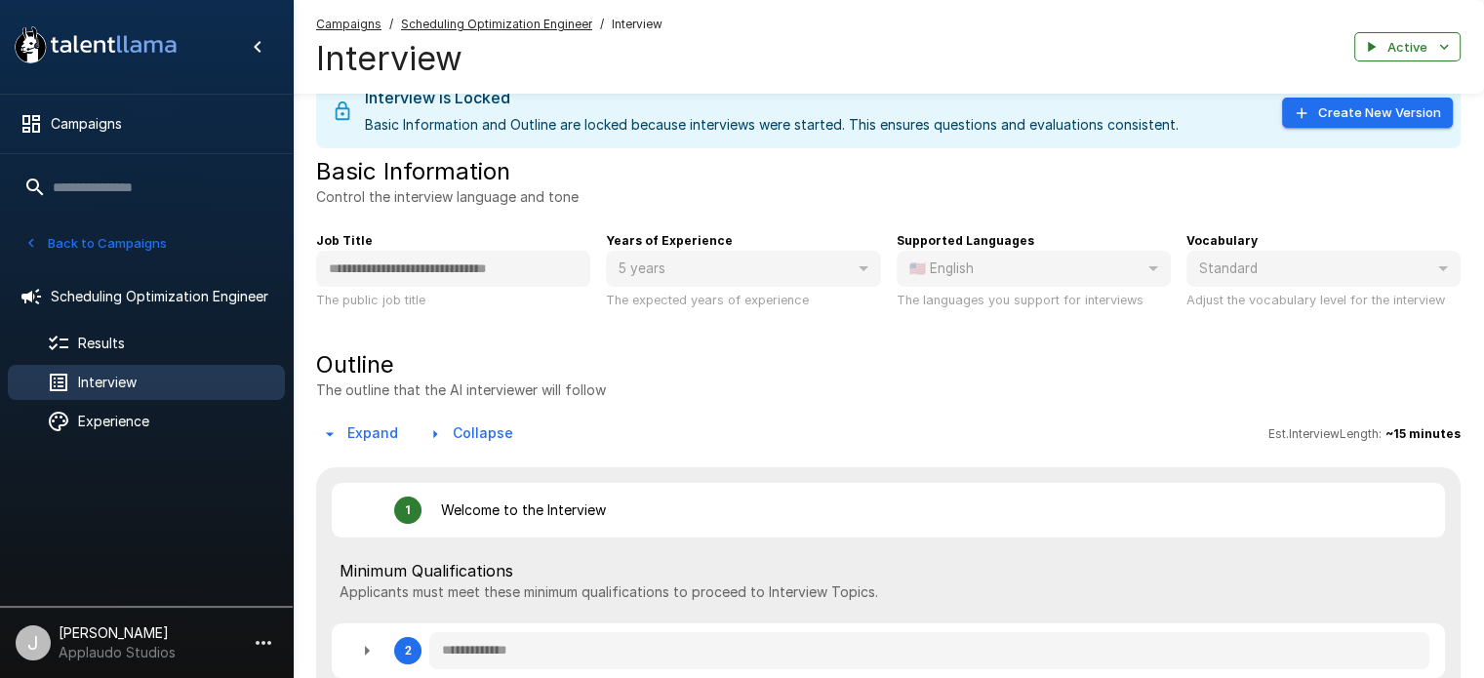
type textarea "*"
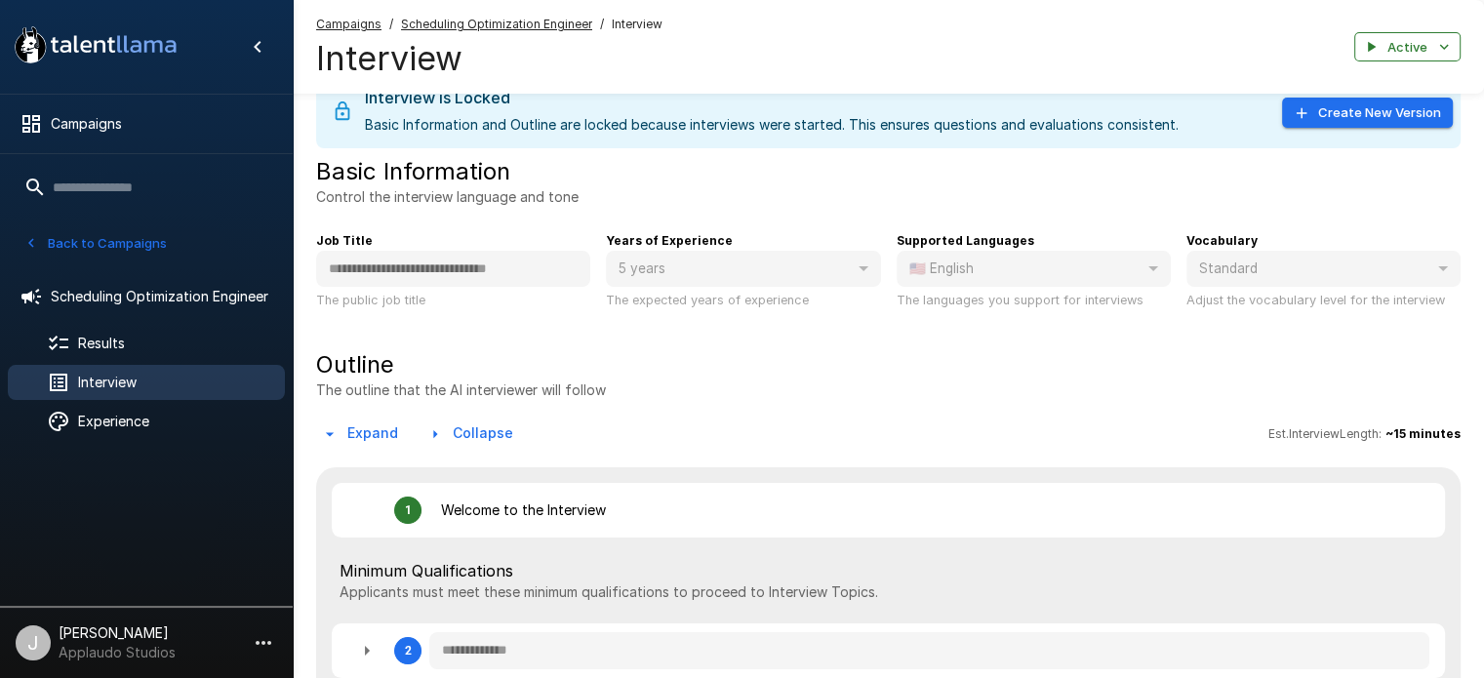
type textarea "*"
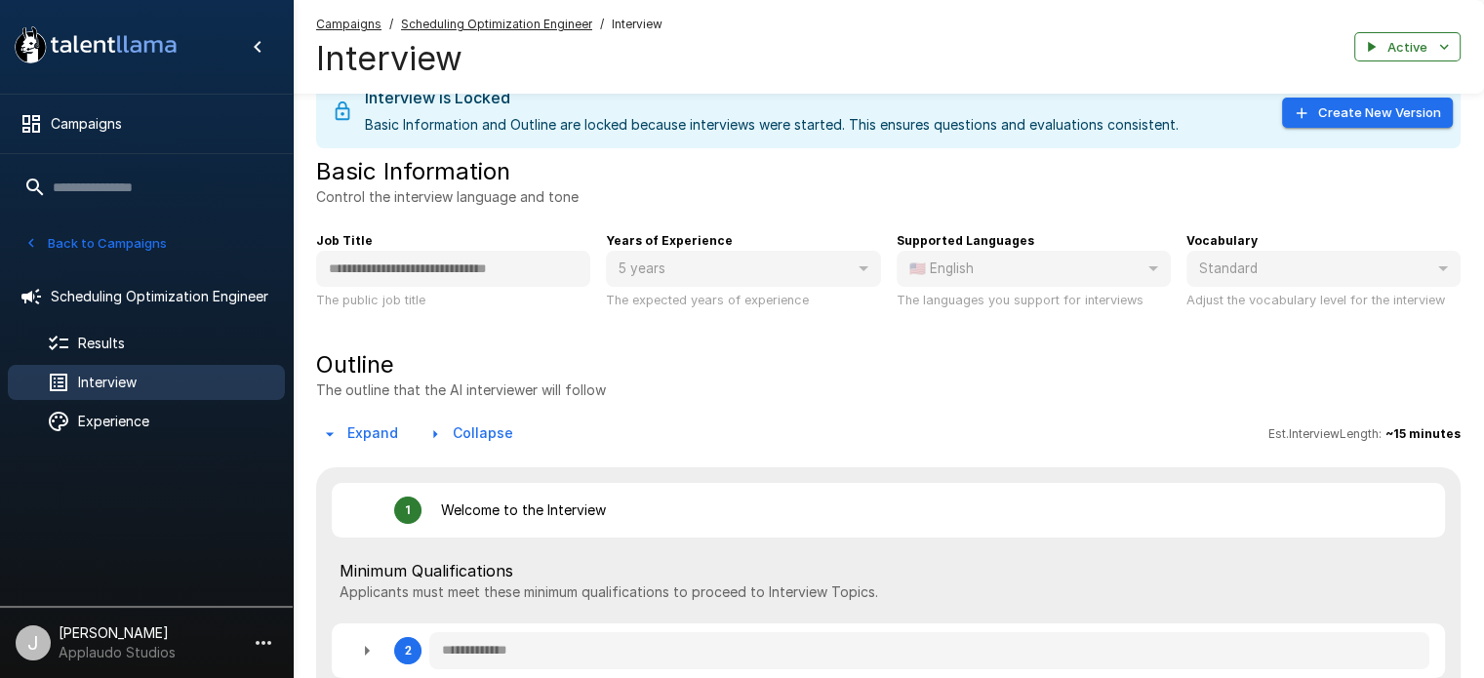
type textarea "*"
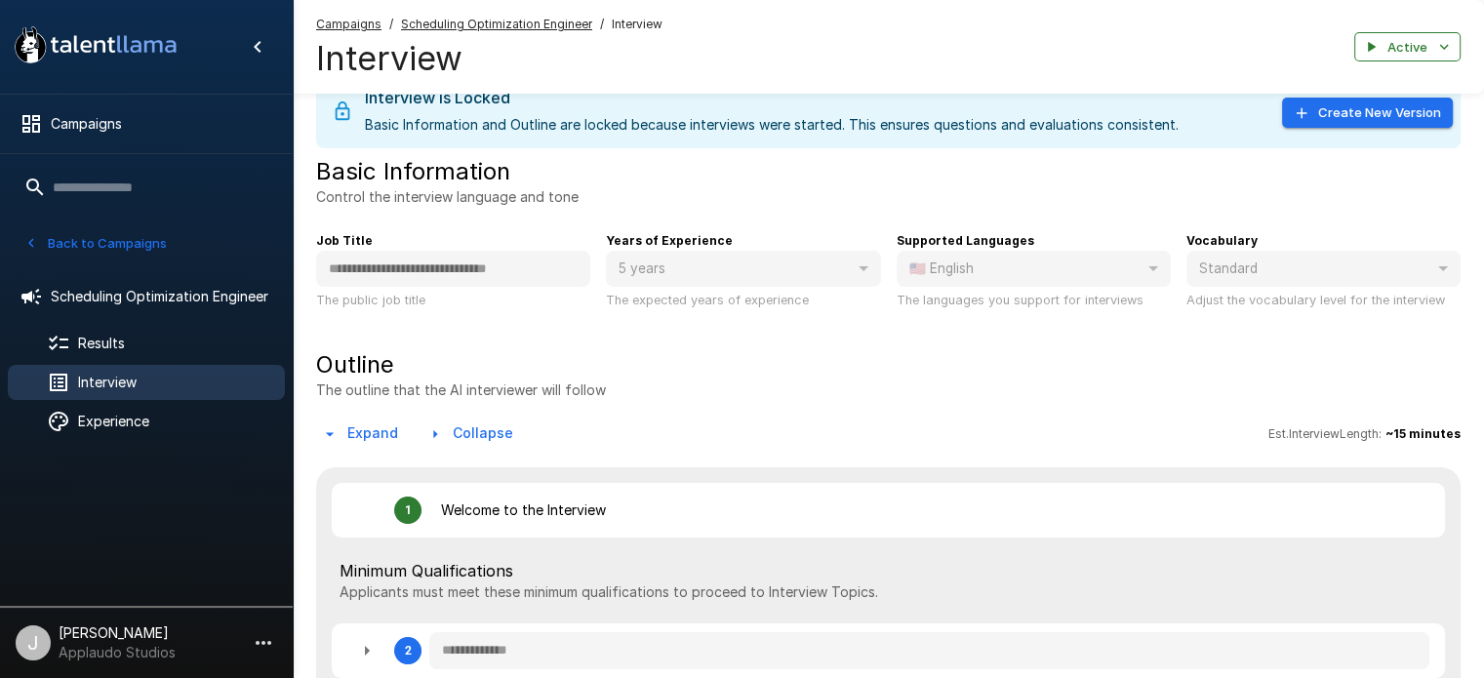
type textarea "*"
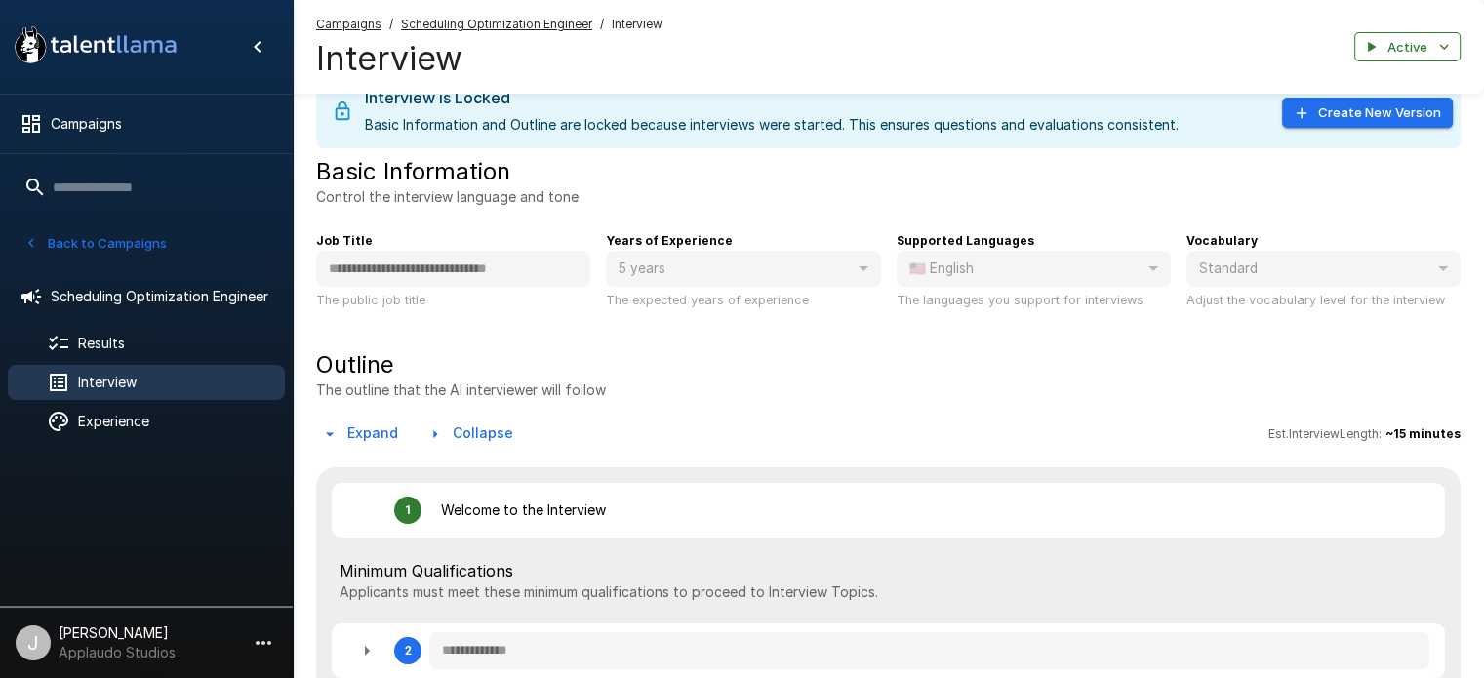
type textarea "*"
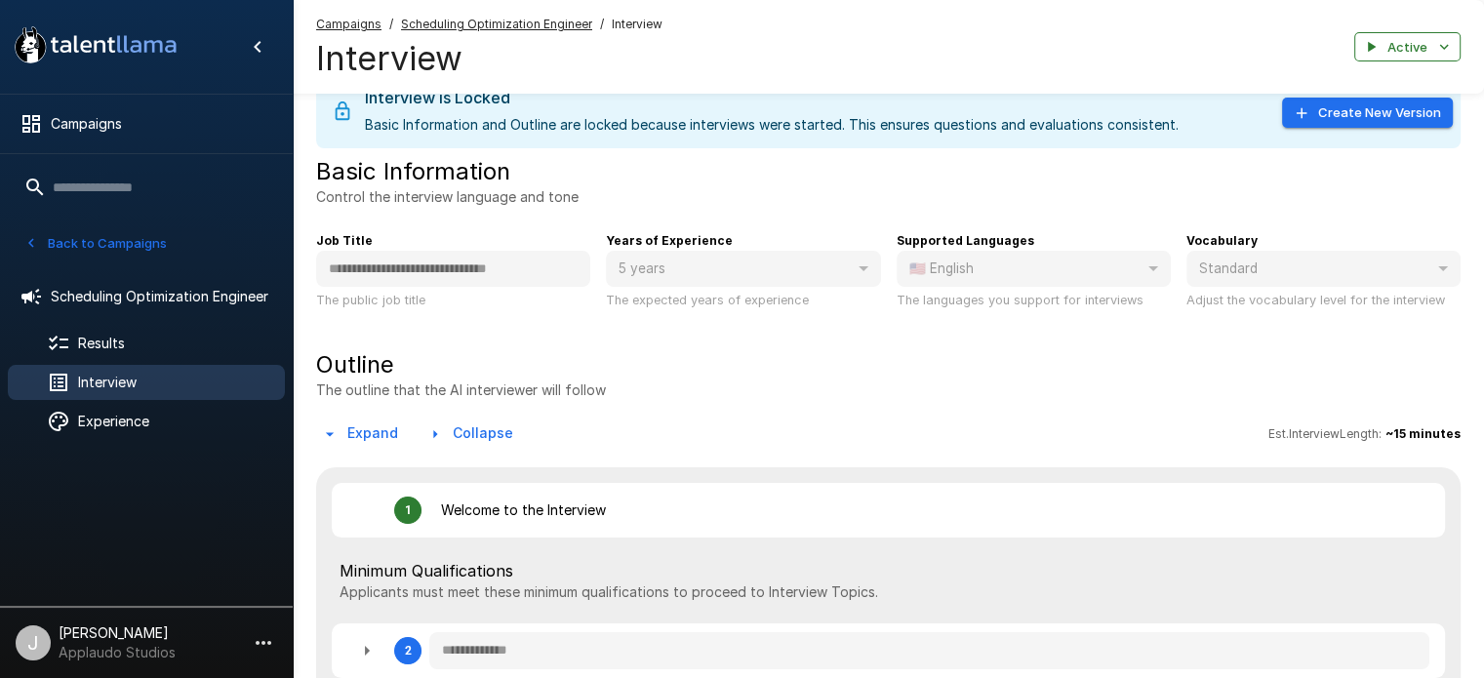
type textarea "*"
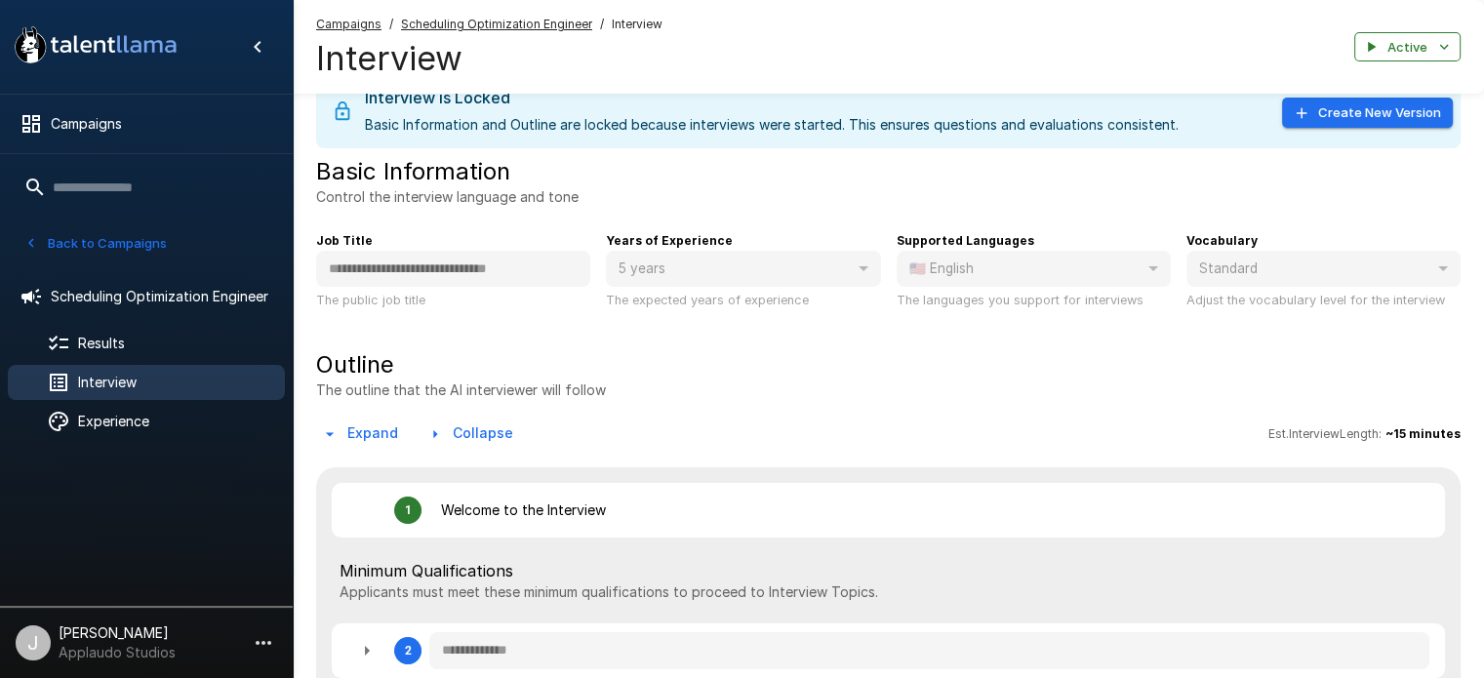
type textarea "*"
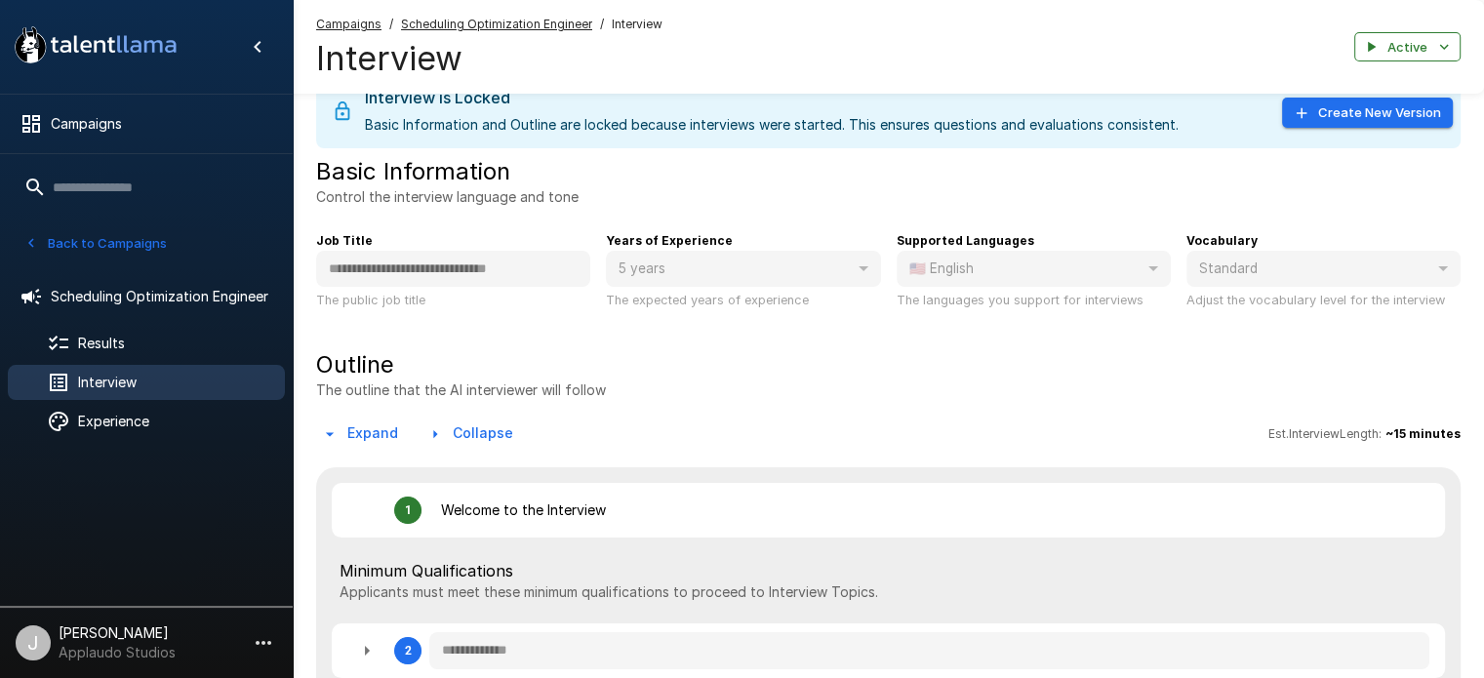
type textarea "*"
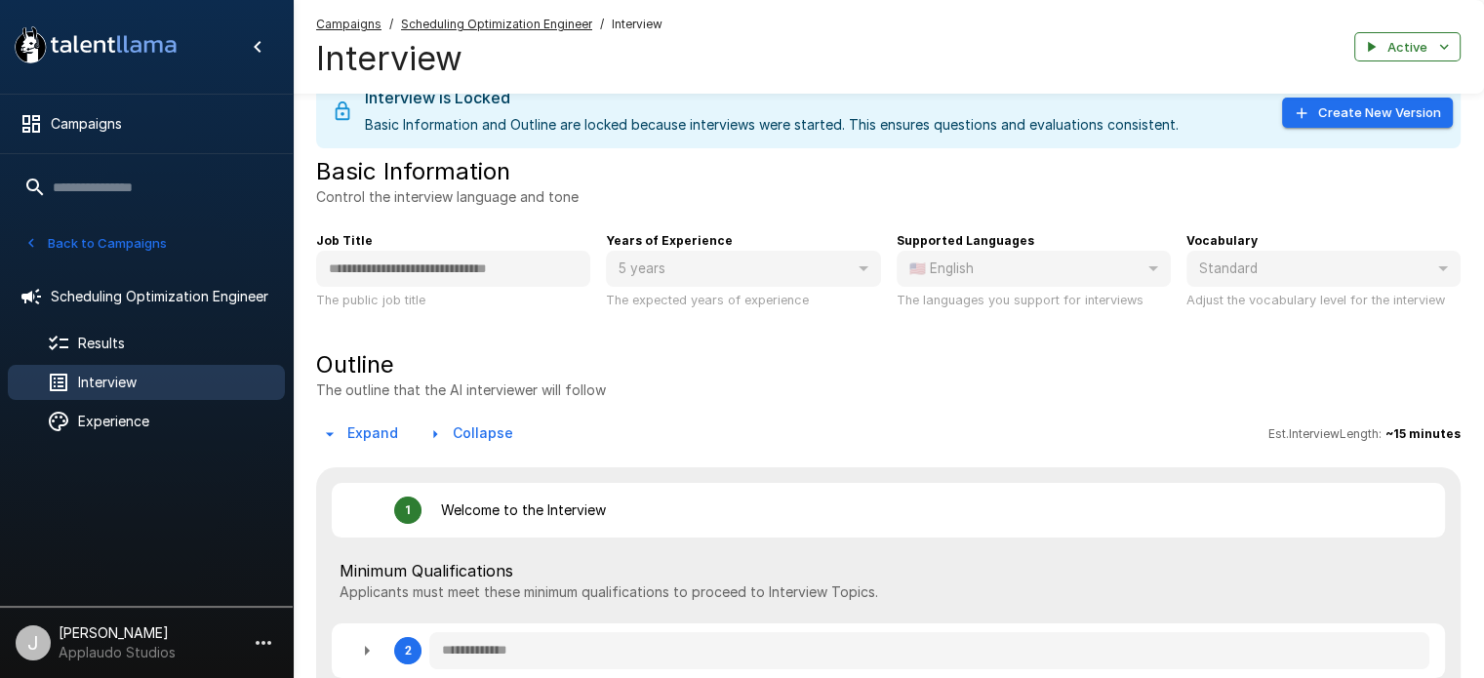
type textarea "*"
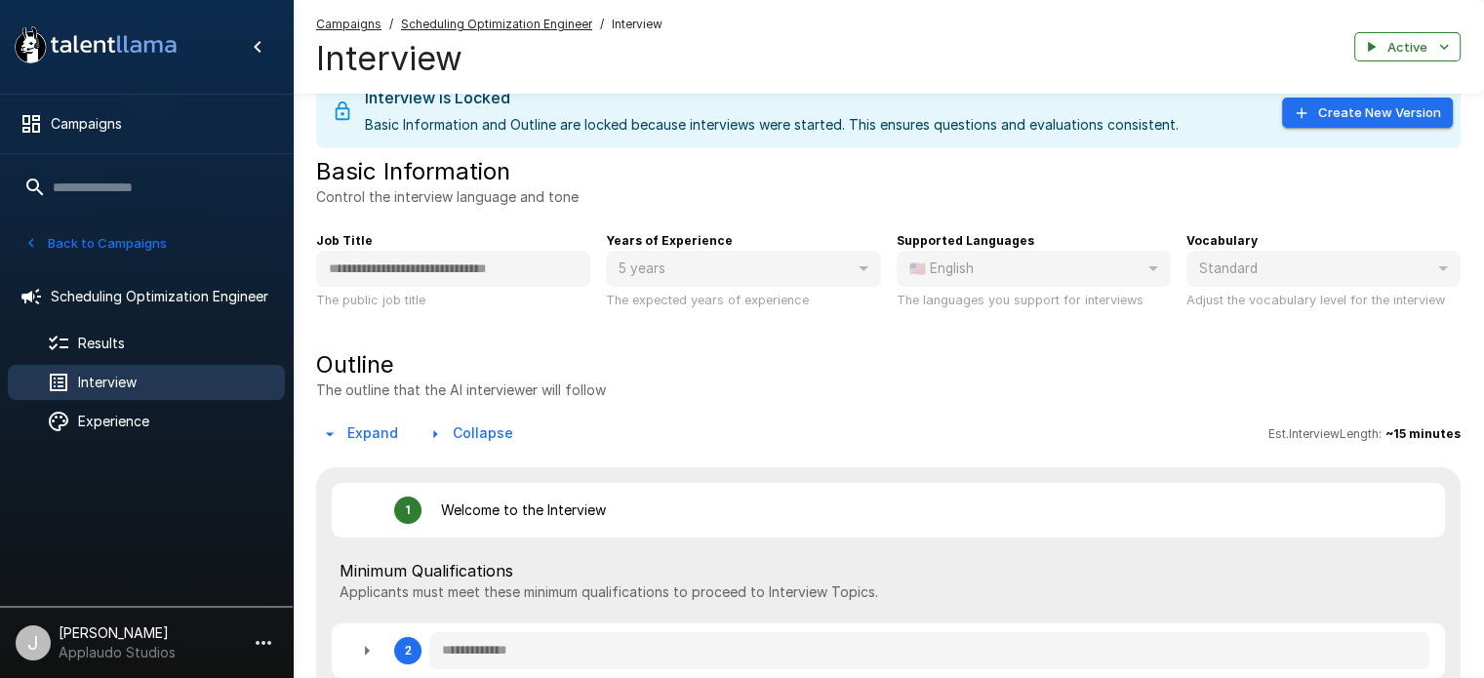
type textarea "*"
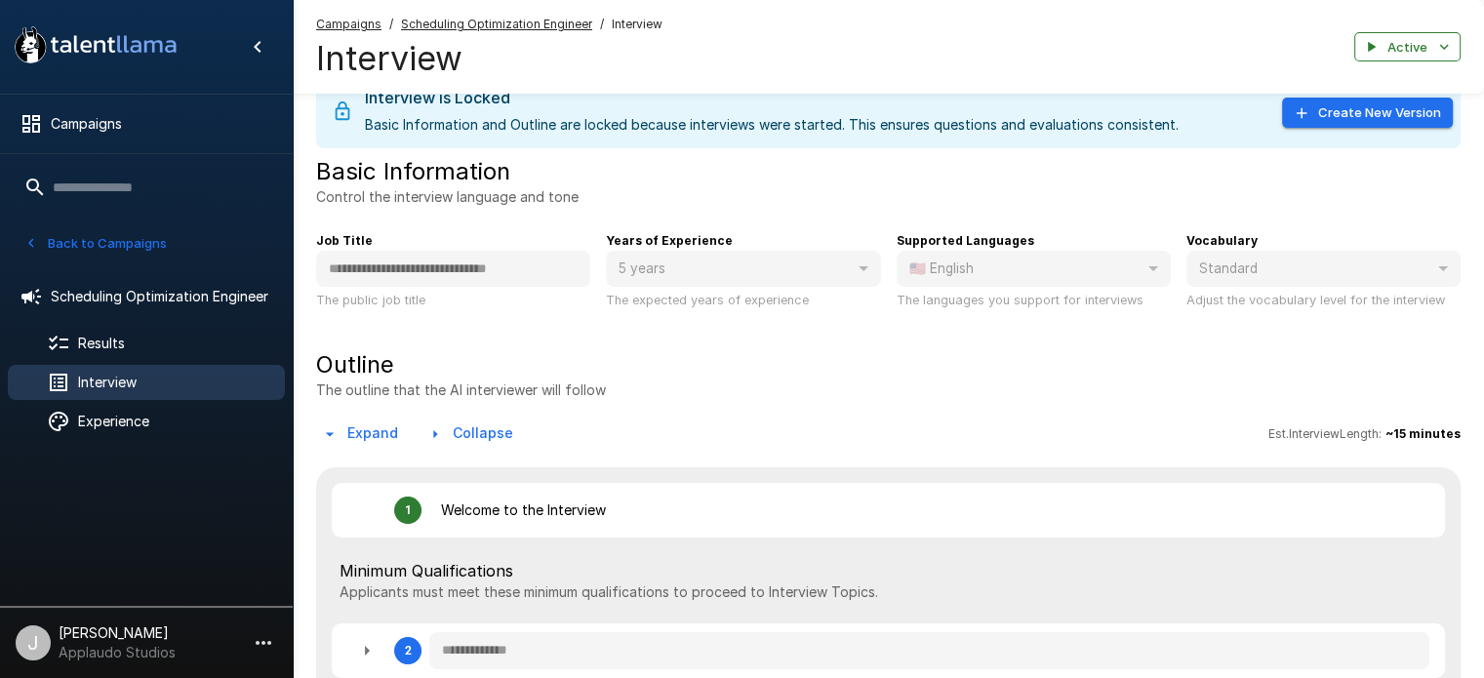
type textarea "*"
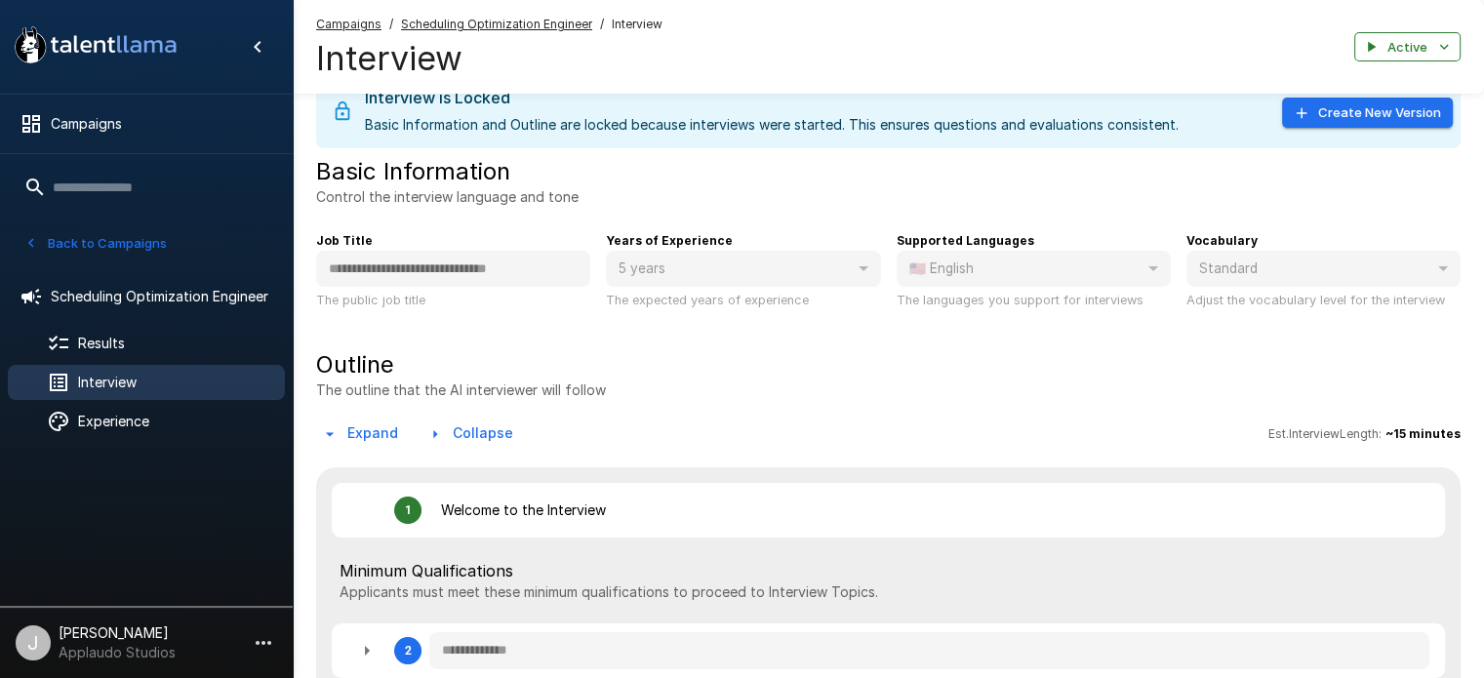
type textarea "*"
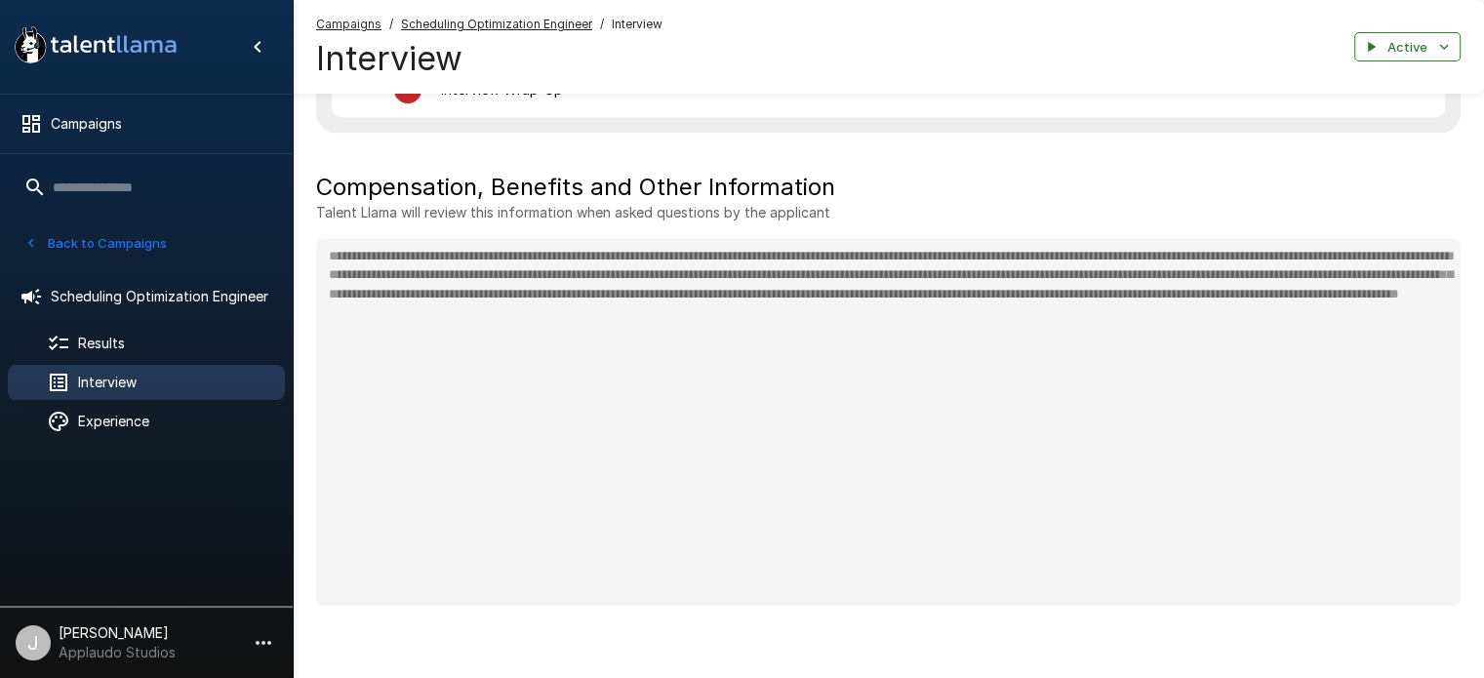
scroll to position [756, 0]
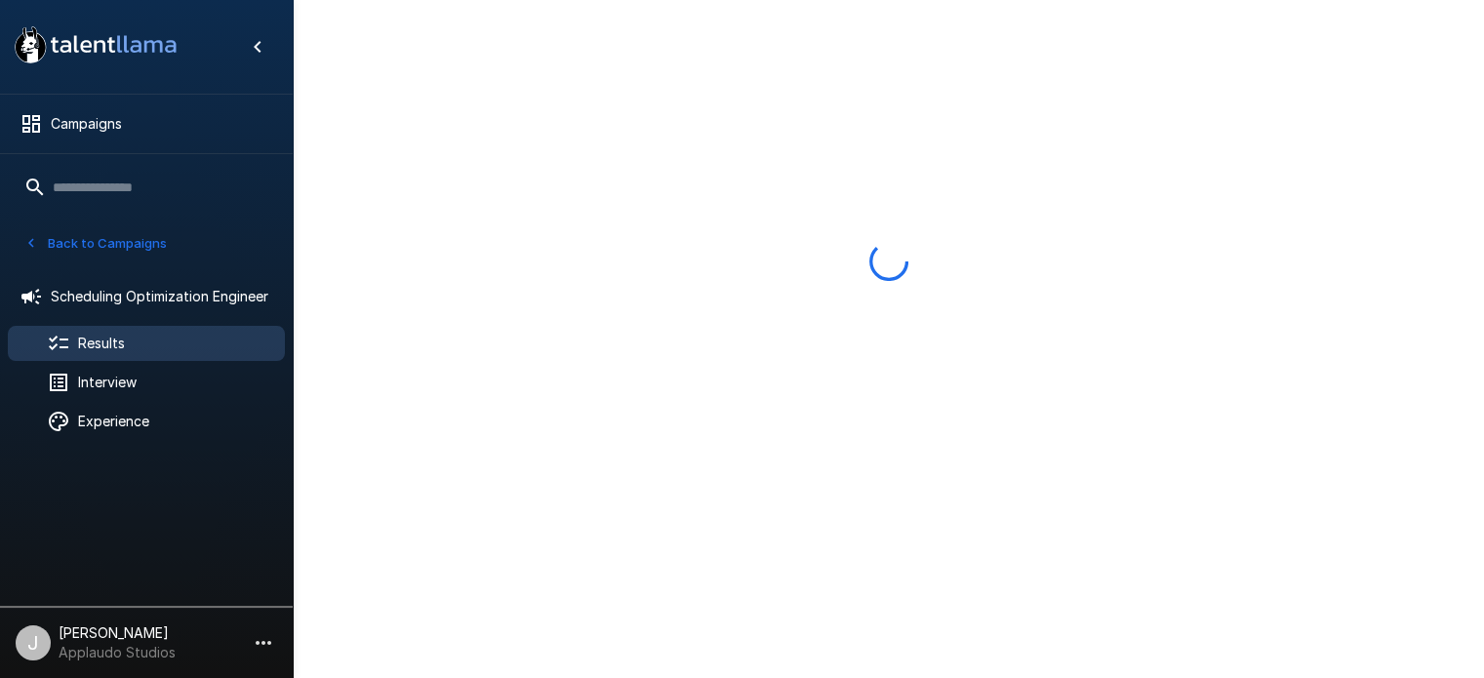
scroll to position [78, 0]
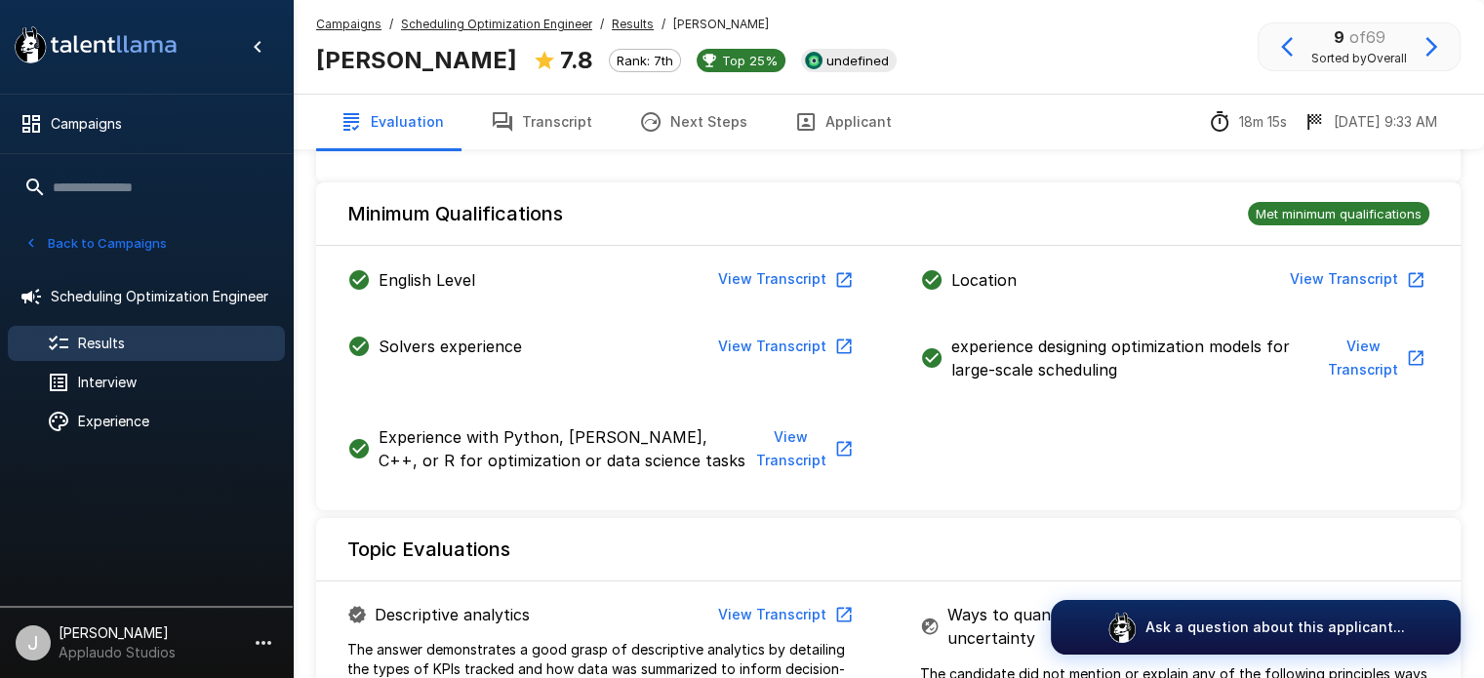
scroll to position [562, 0]
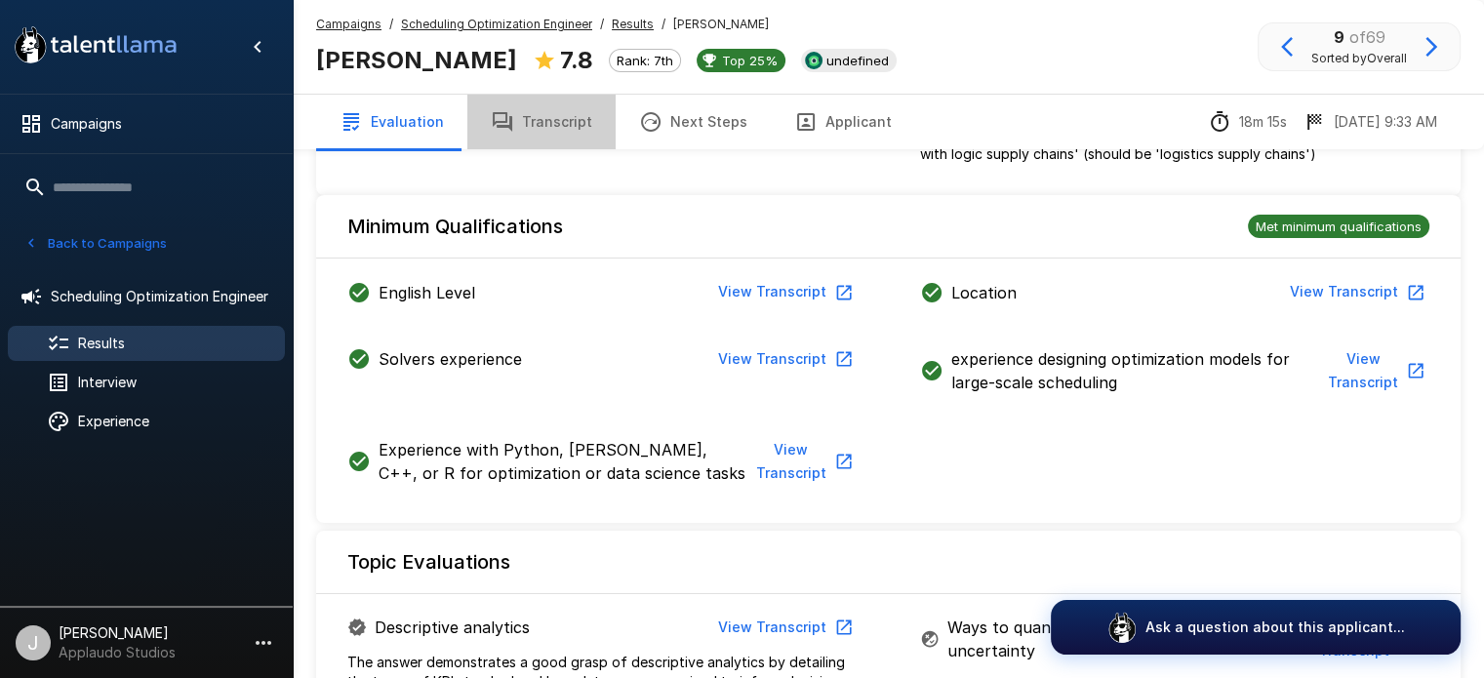
click at [568, 119] on button "Transcript" at bounding box center [541, 122] width 148 height 55
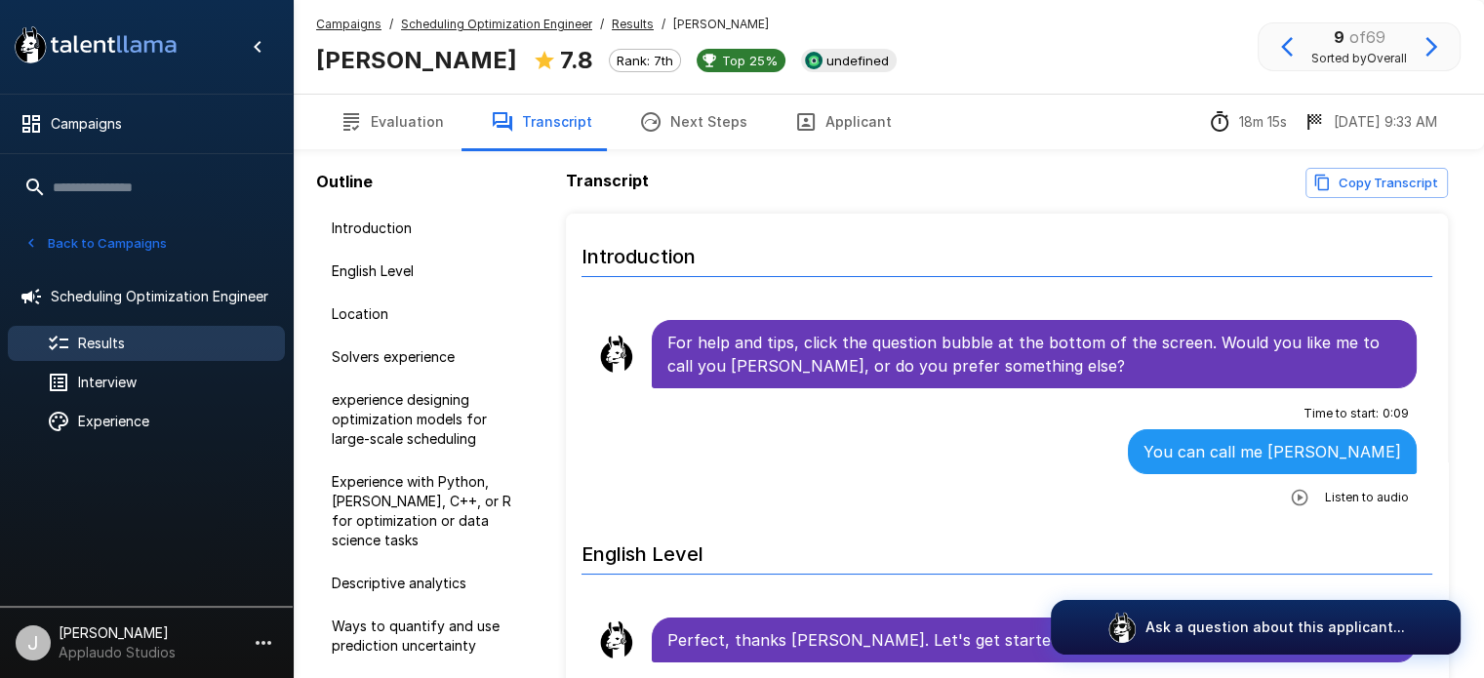
scroll to position [129, 0]
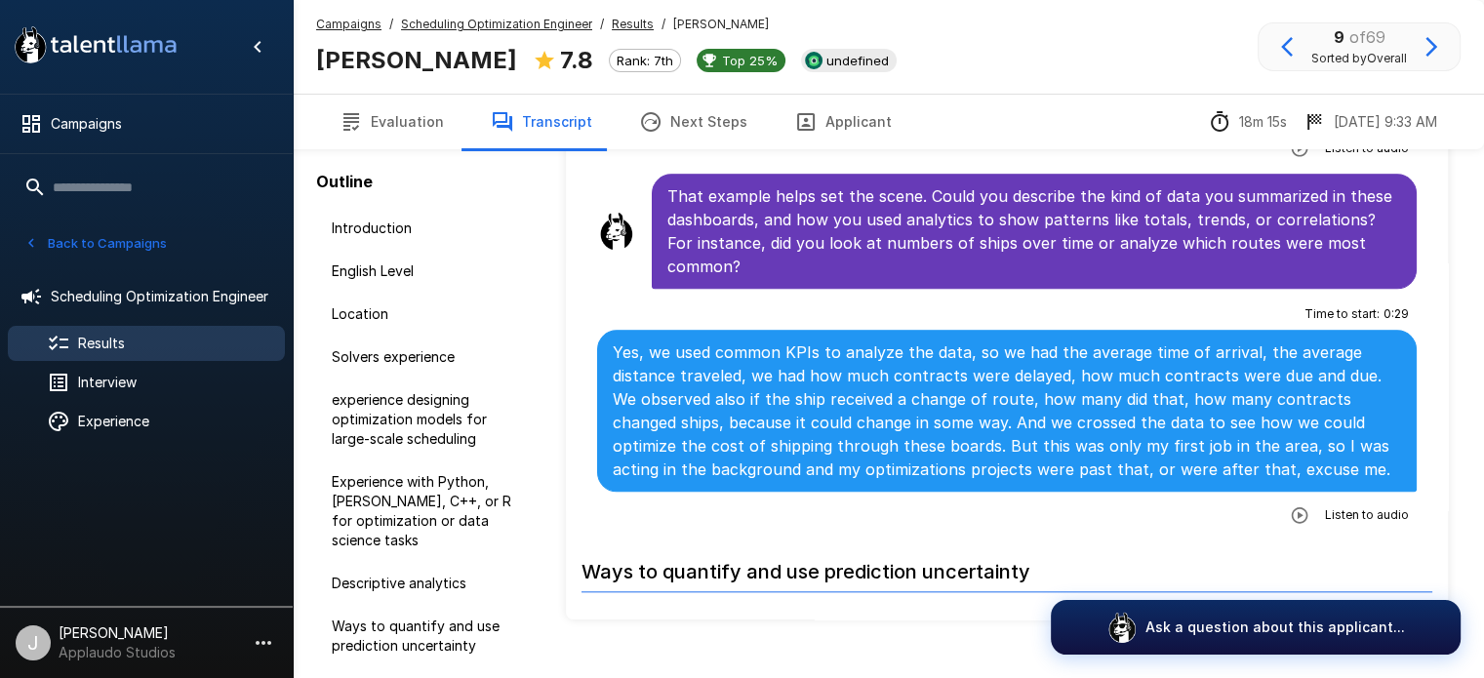
scroll to position [2056, 0]
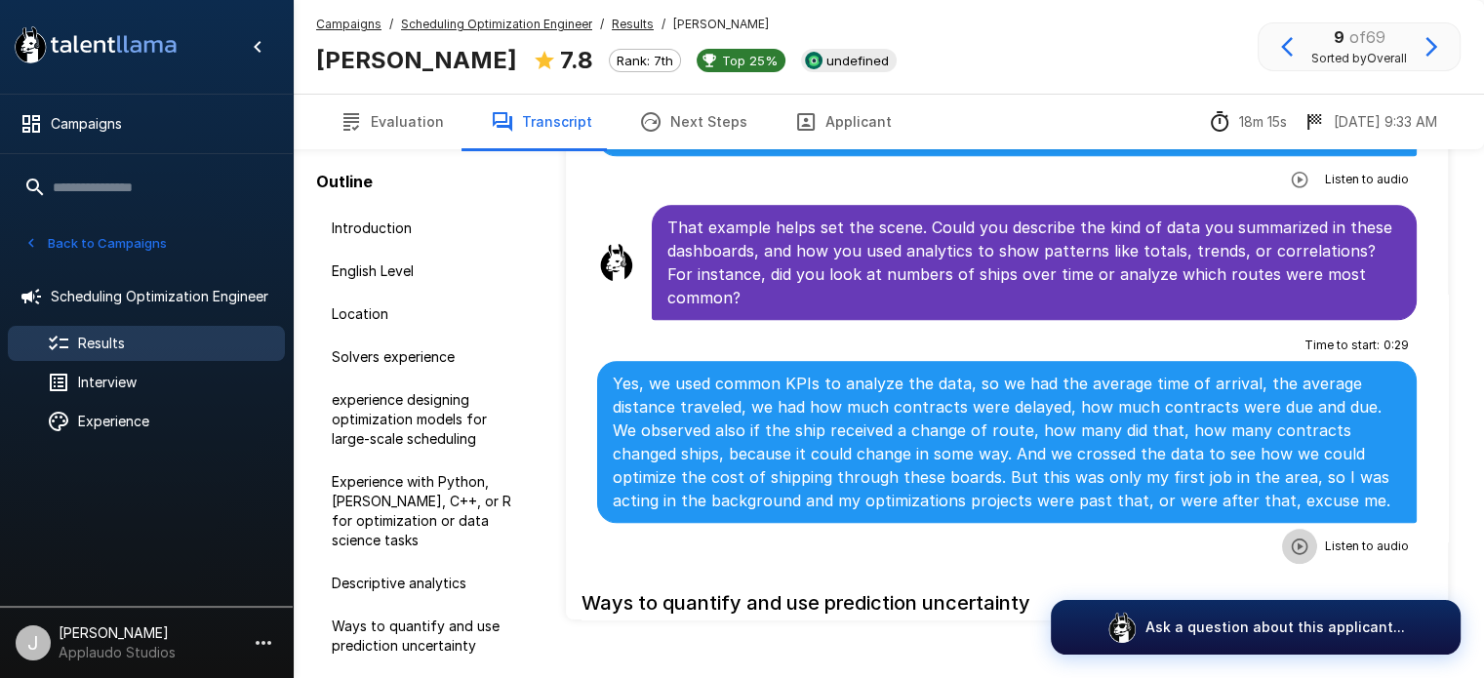
click at [1292, 537] on icon "button" at bounding box center [1300, 545] width 17 height 17
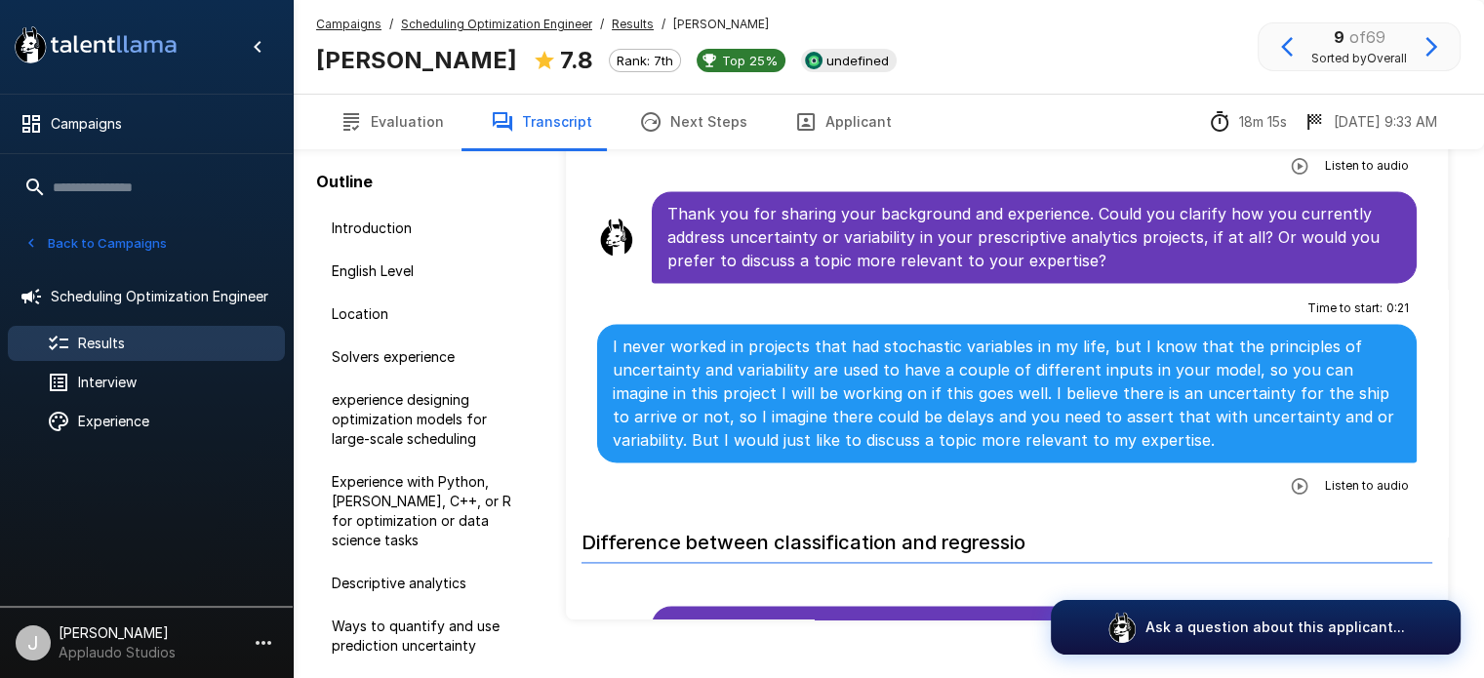
scroll to position [2825, 0]
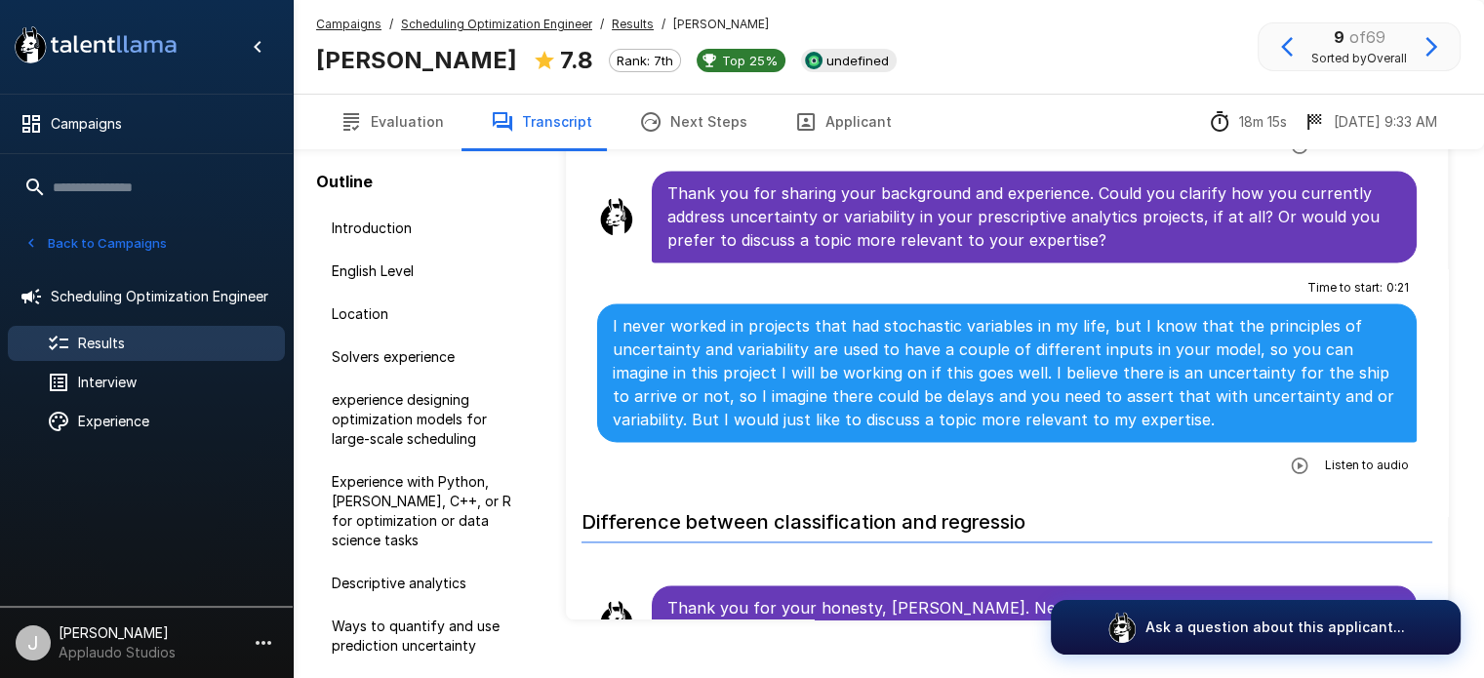
click at [1290, 456] on icon "button" at bounding box center [1300, 466] width 20 height 20
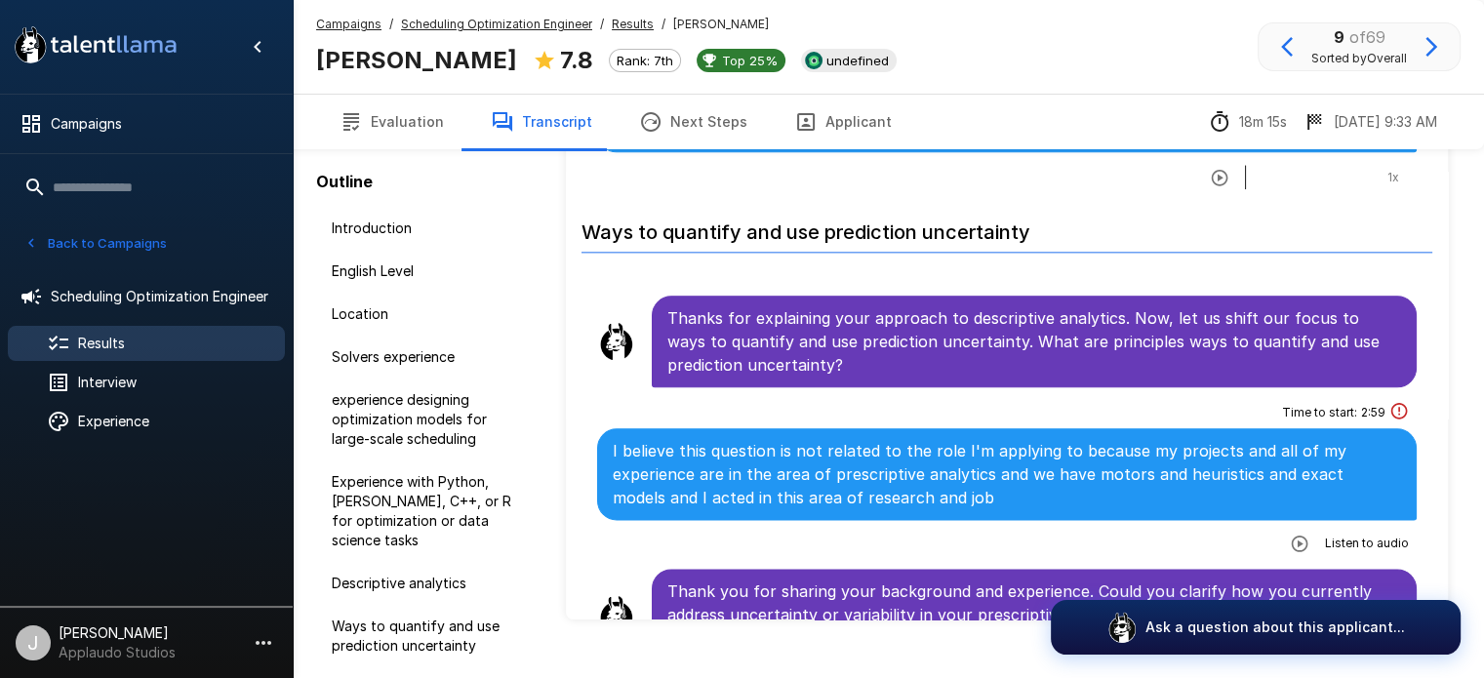
scroll to position [2458, 0]
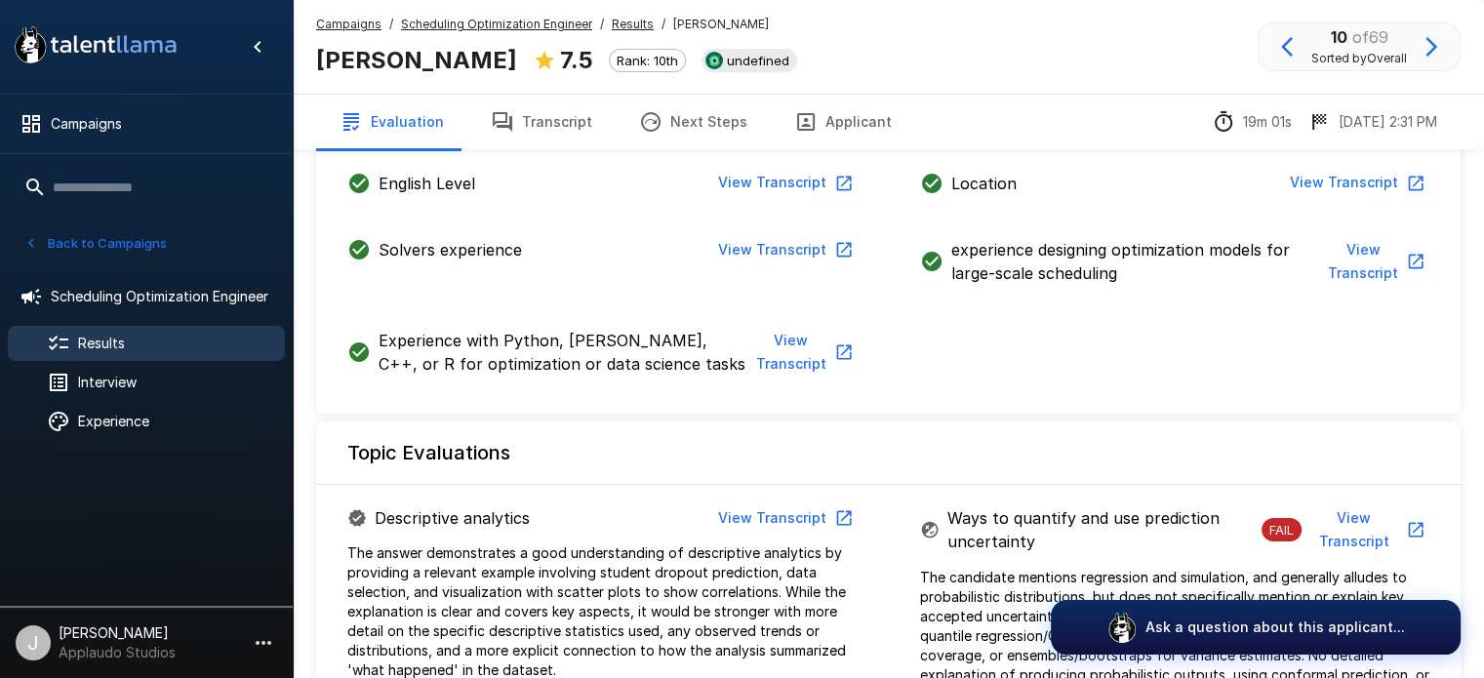
scroll to position [603, 0]
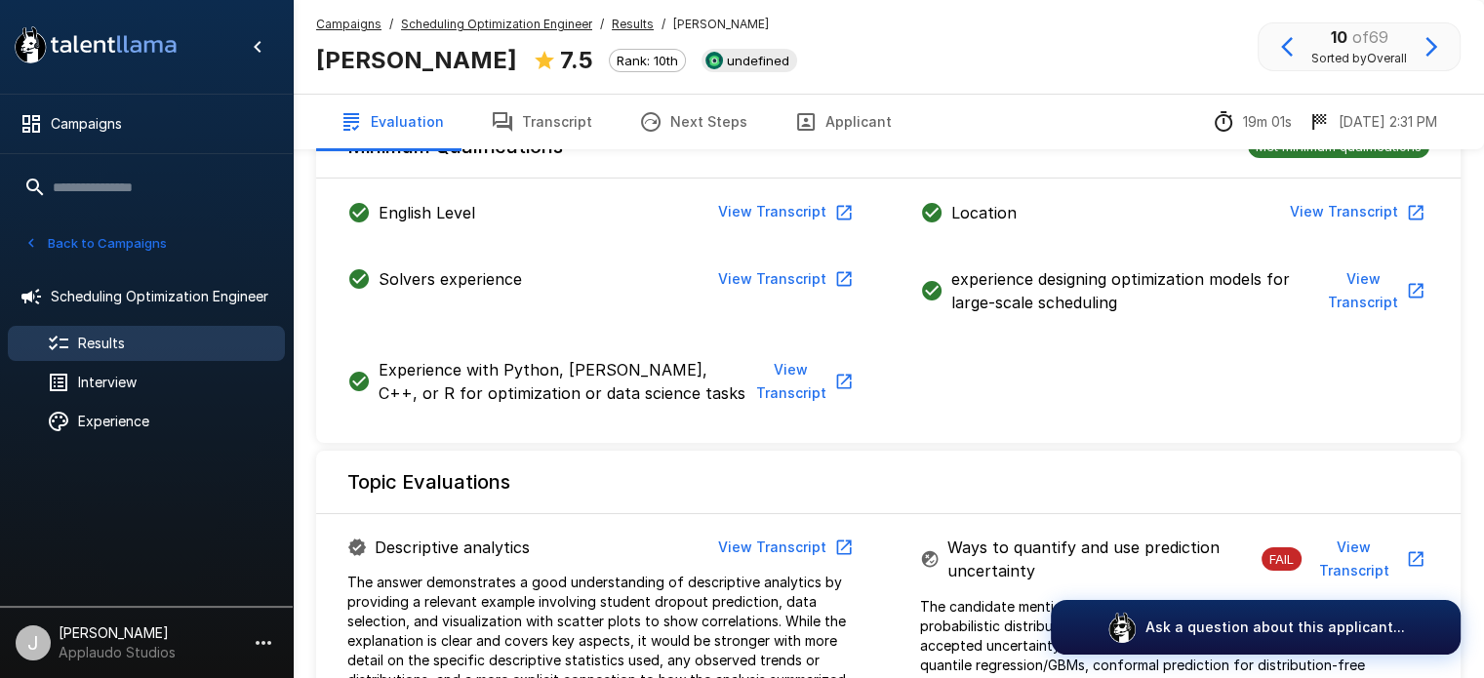
click at [550, 119] on button "Transcript" at bounding box center [541, 122] width 148 height 55
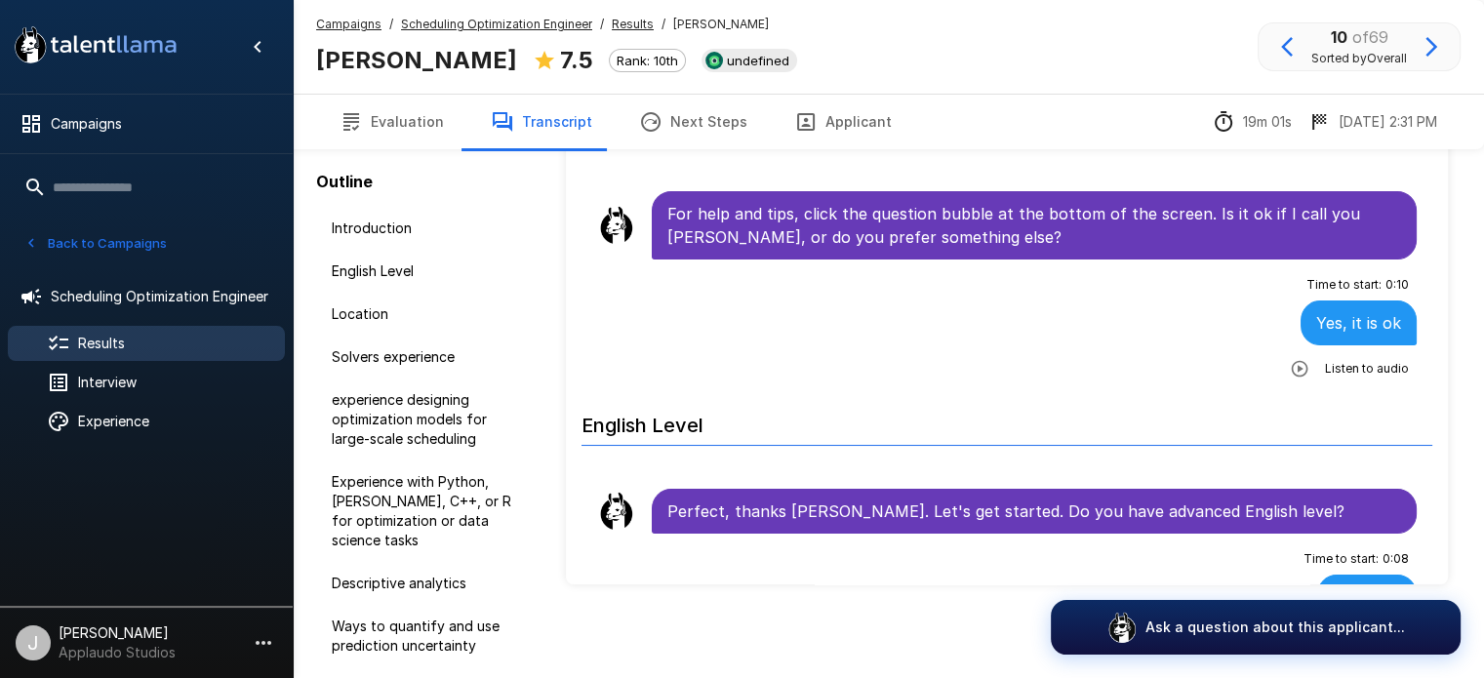
scroll to position [129, 0]
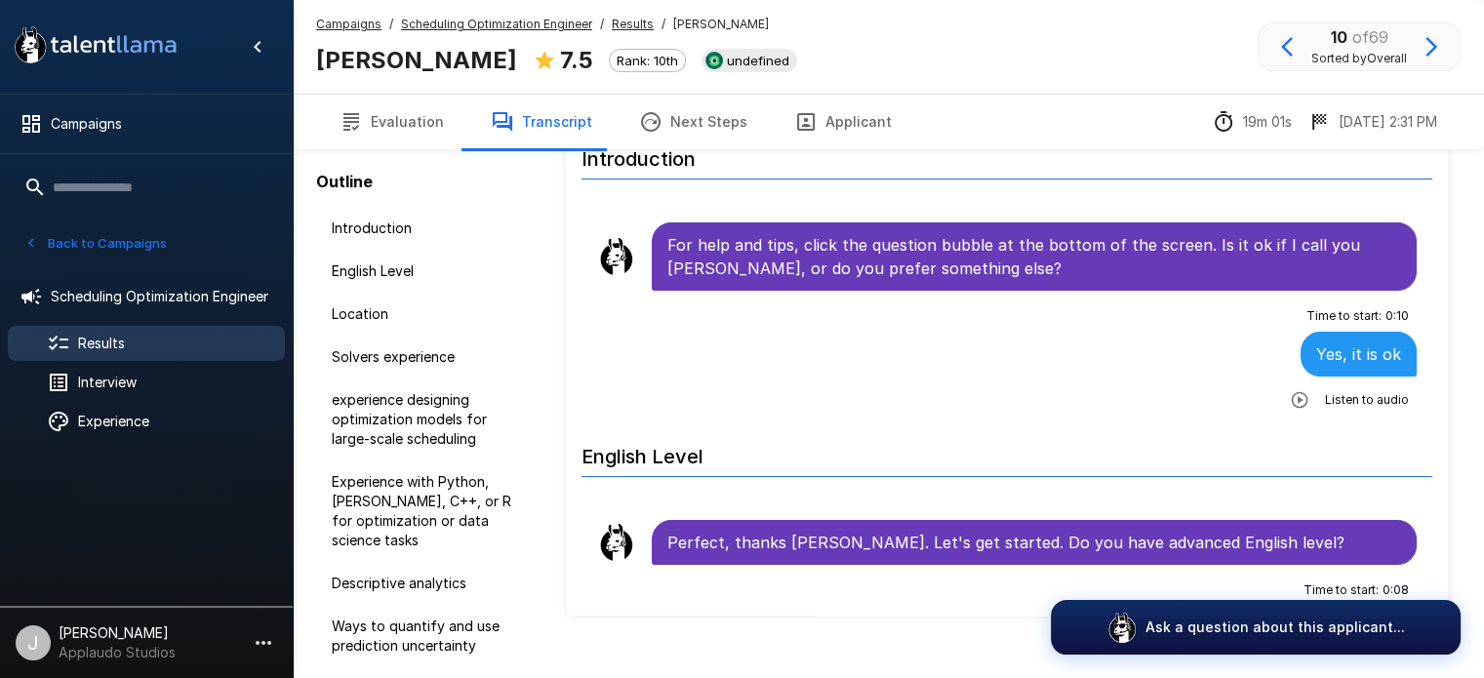
scroll to position [94, 0]
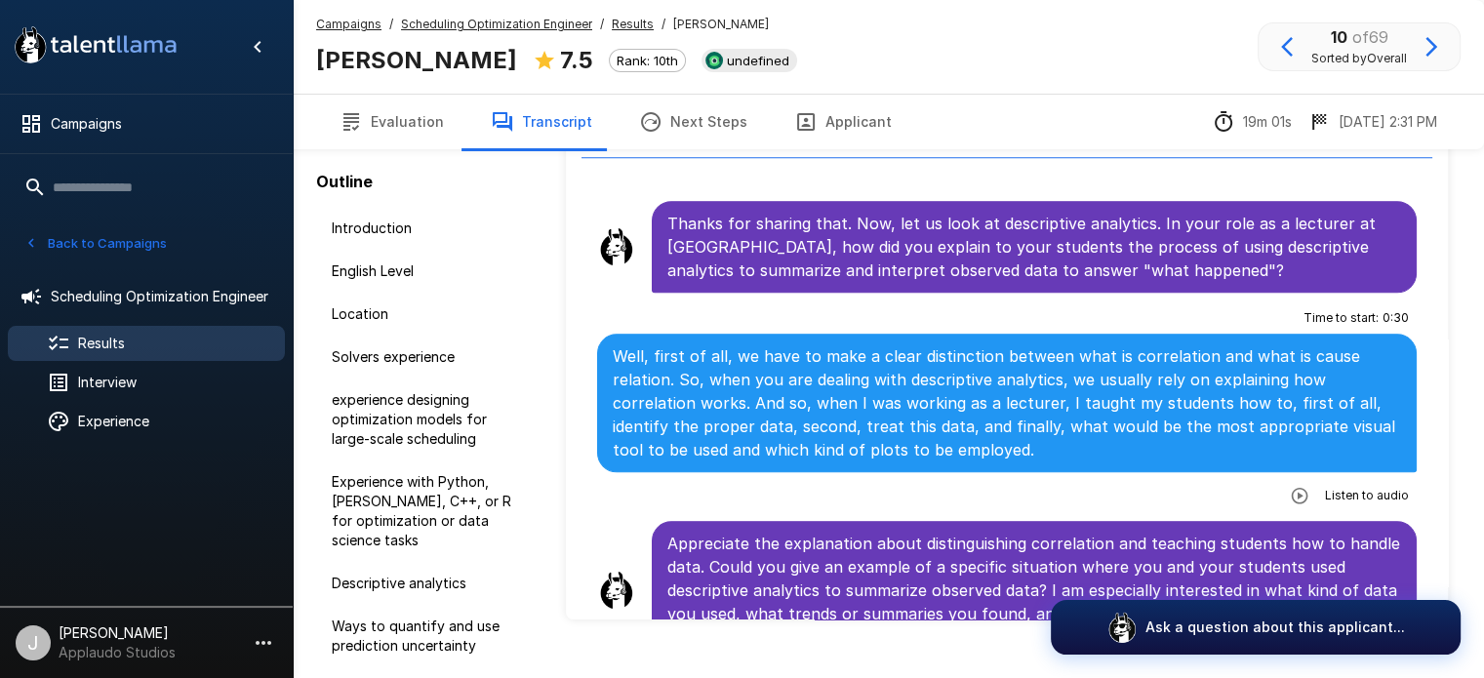
scroll to position [1765, 0]
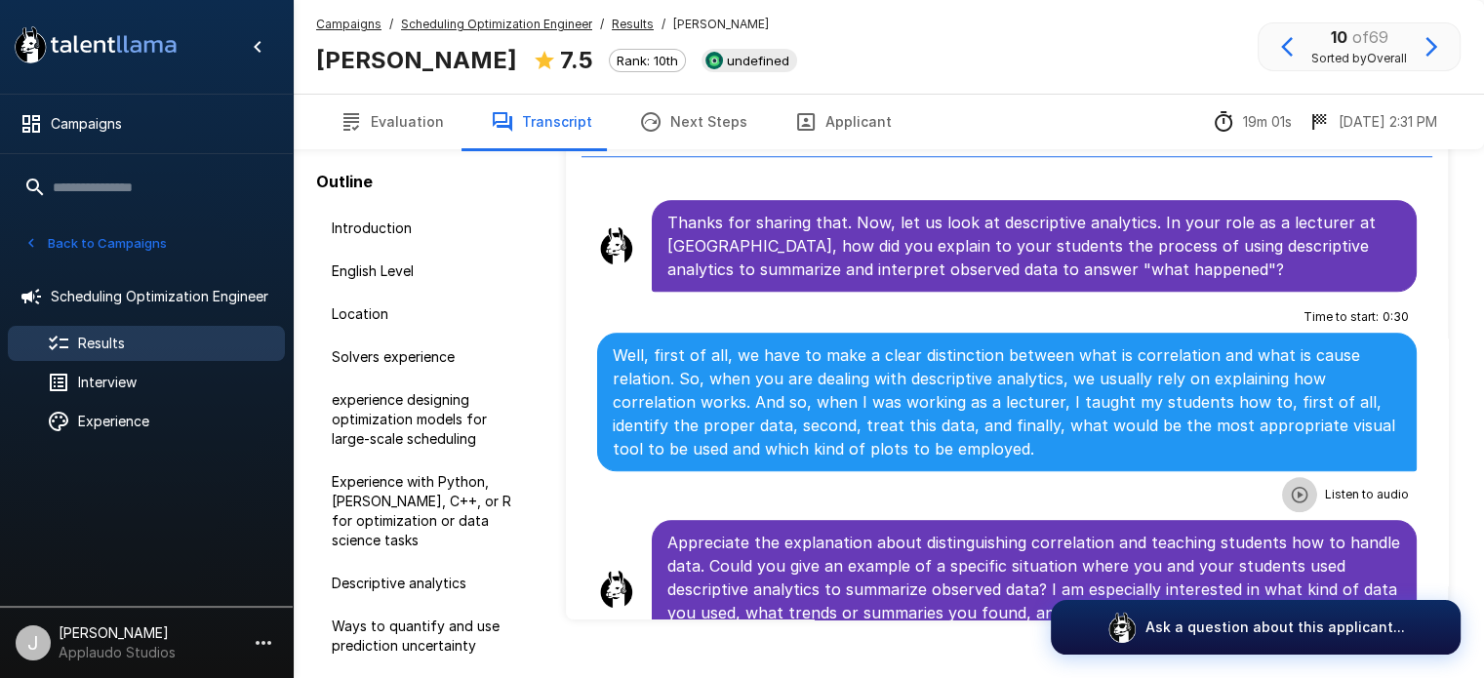
click at [1292, 486] on icon "button" at bounding box center [1300, 494] width 17 height 17
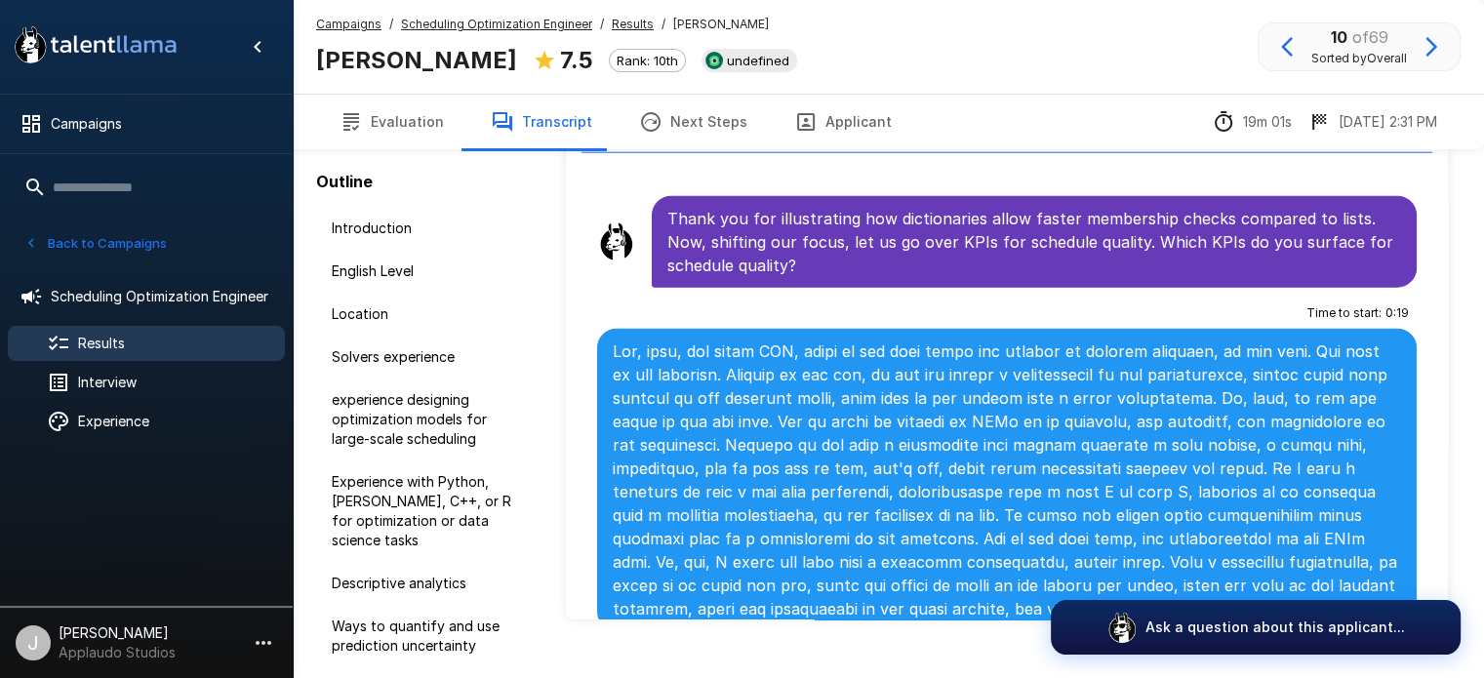
scroll to position [5352, 0]
